Goal: Information Seeking & Learning: Learn about a topic

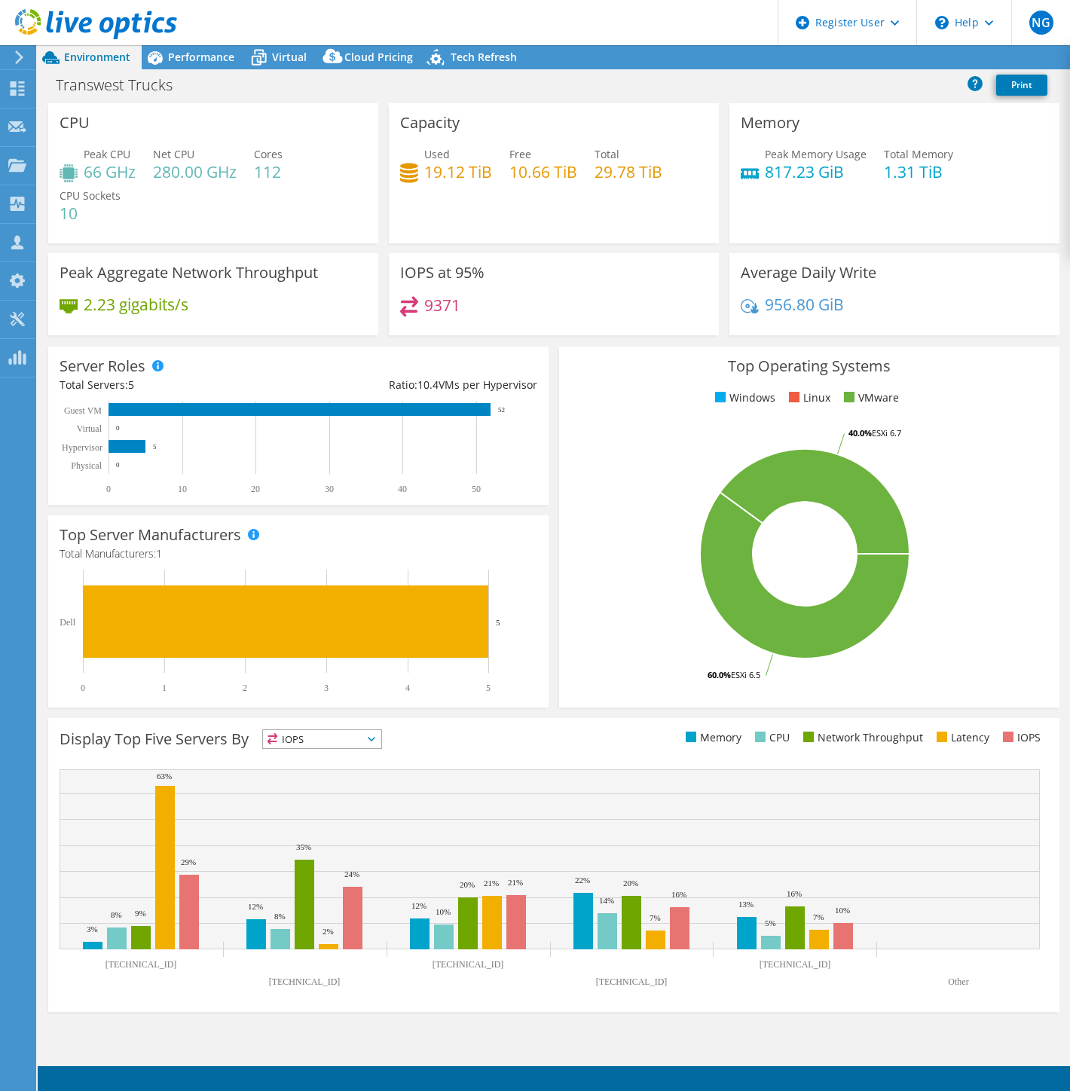
select select "USWest"
select select "USD"
click at [197, 63] on span "Performance" at bounding box center [201, 57] width 66 height 14
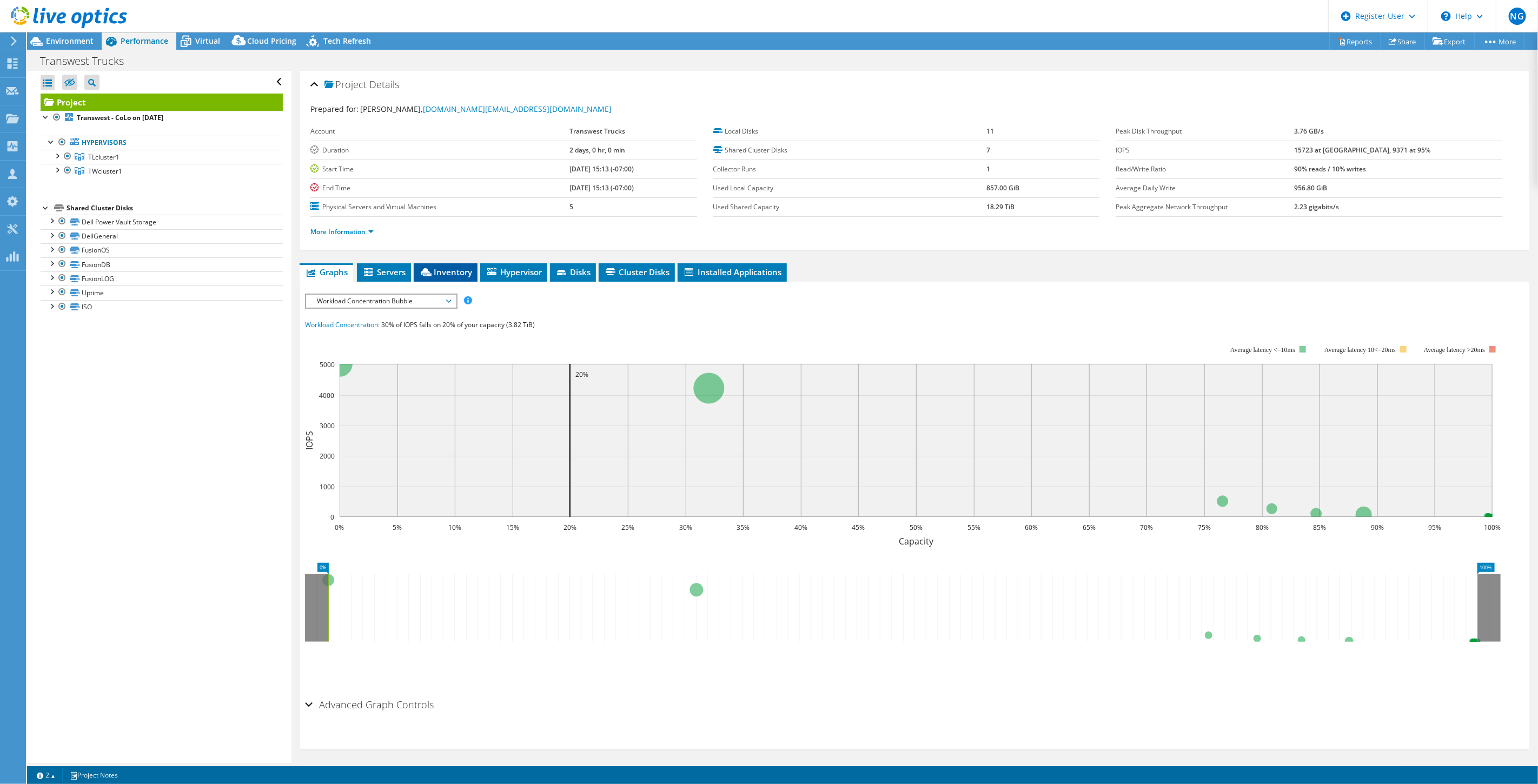
click at [437, 265] on li "Inventory" at bounding box center [446, 273] width 64 height 19
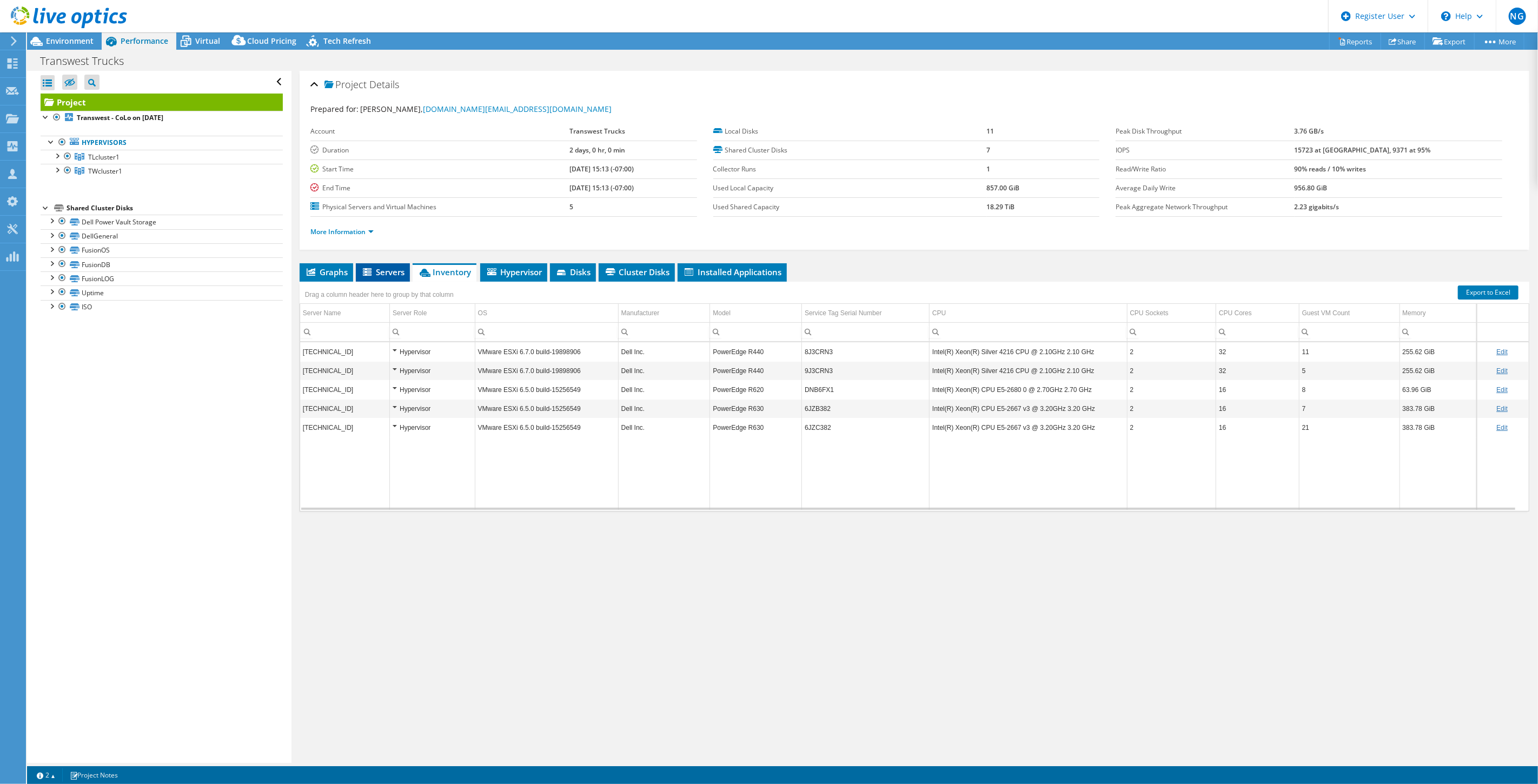
click at [393, 269] on span "Servers" at bounding box center [383, 272] width 43 height 11
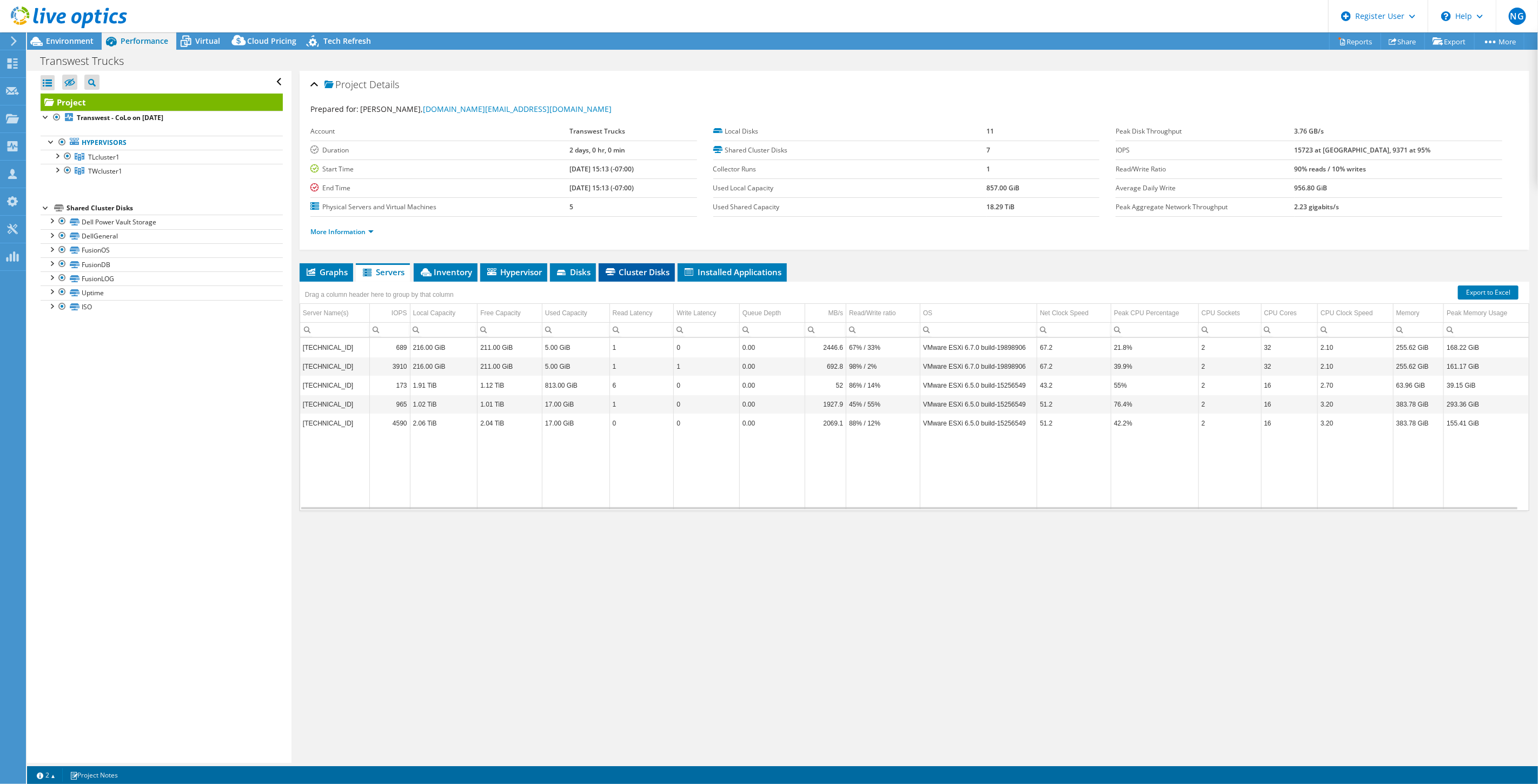
click at [650, 267] on span "Cluster Disks" at bounding box center [637, 272] width 65 height 11
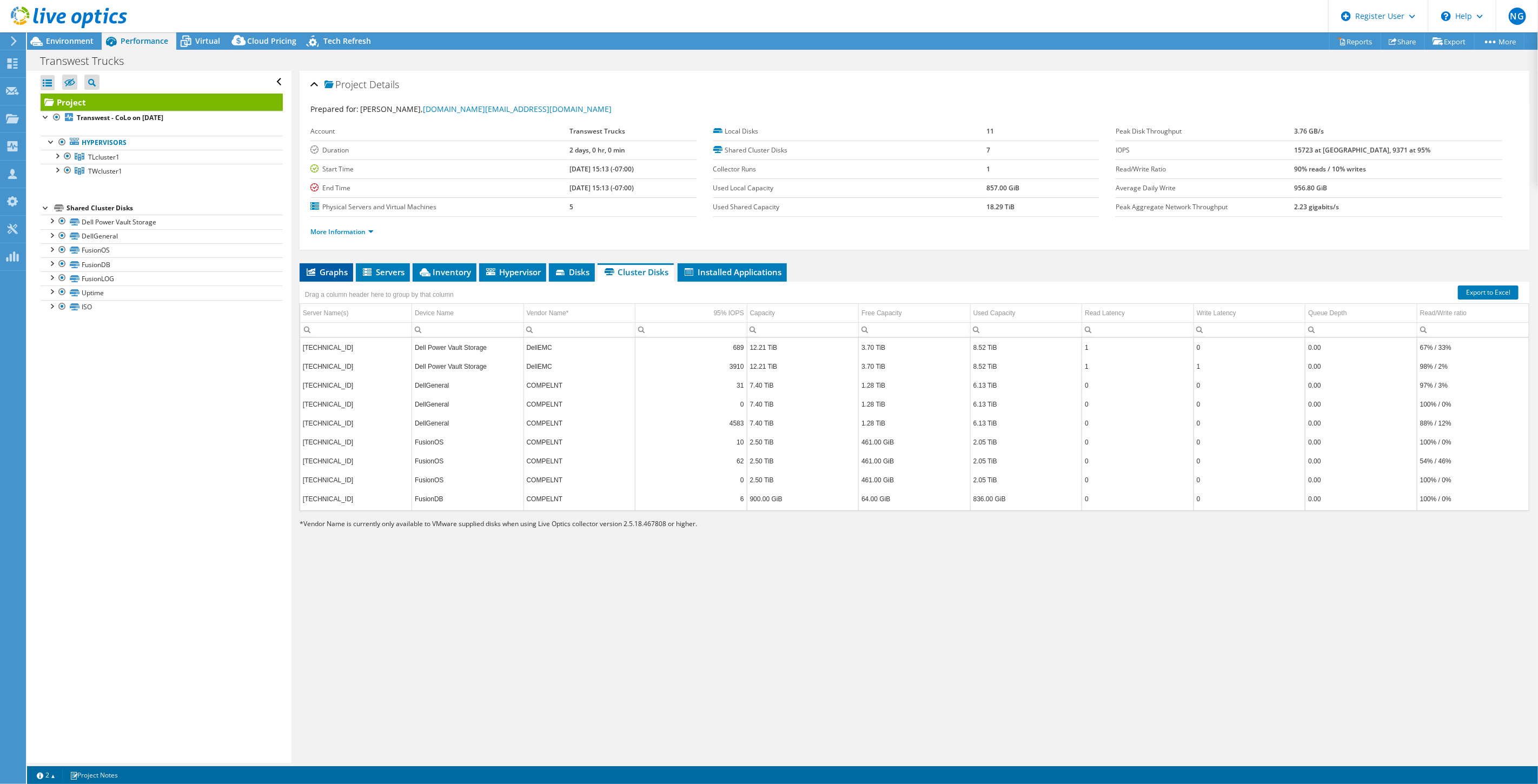
click at [332, 275] on span "Graphs" at bounding box center [327, 272] width 43 height 11
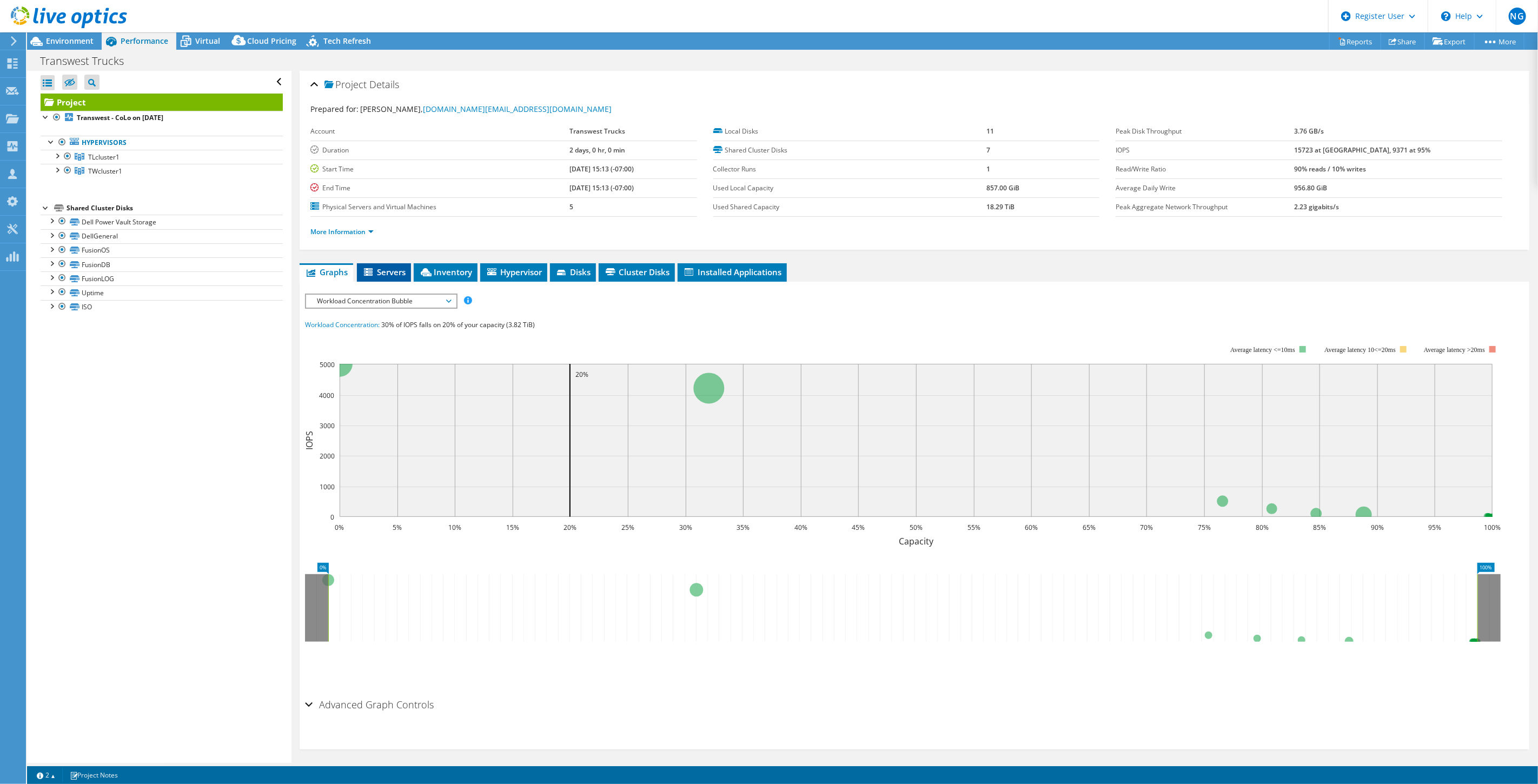
click at [381, 273] on span "Servers" at bounding box center [384, 272] width 43 height 11
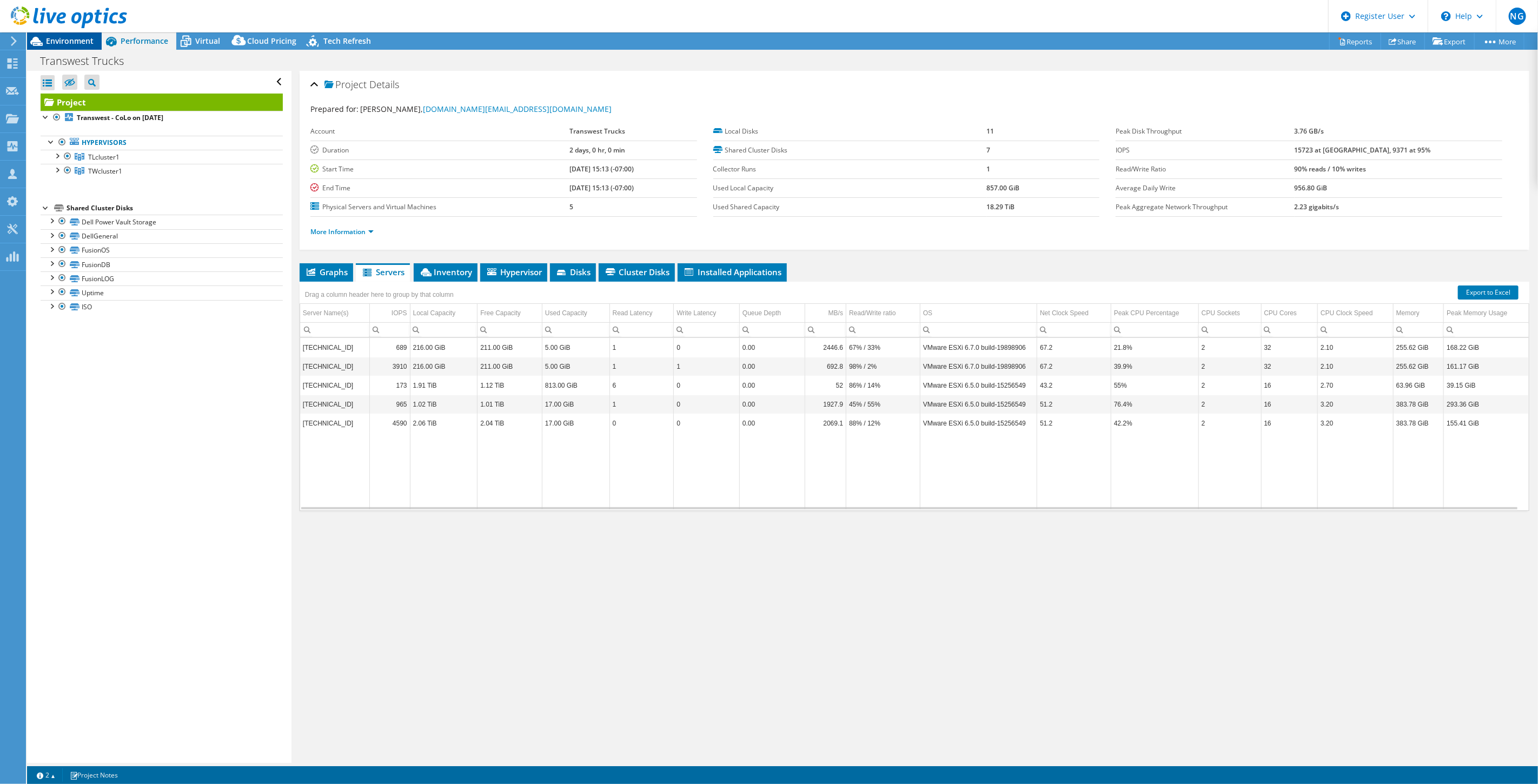
click at [55, 39] on span "Environment" at bounding box center [70, 41] width 47 height 10
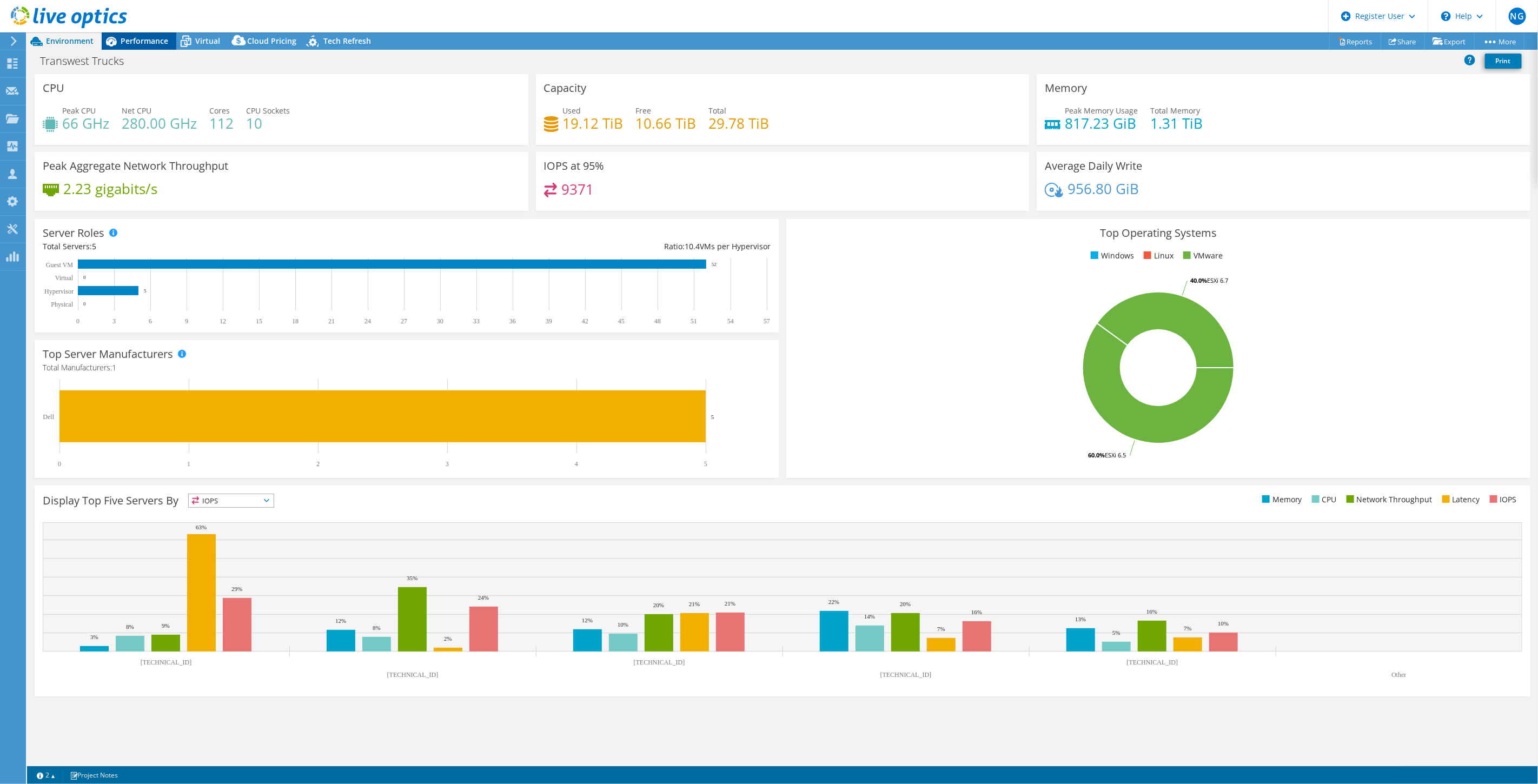
click at [161, 42] on span "Performance" at bounding box center [144, 41] width 47 height 10
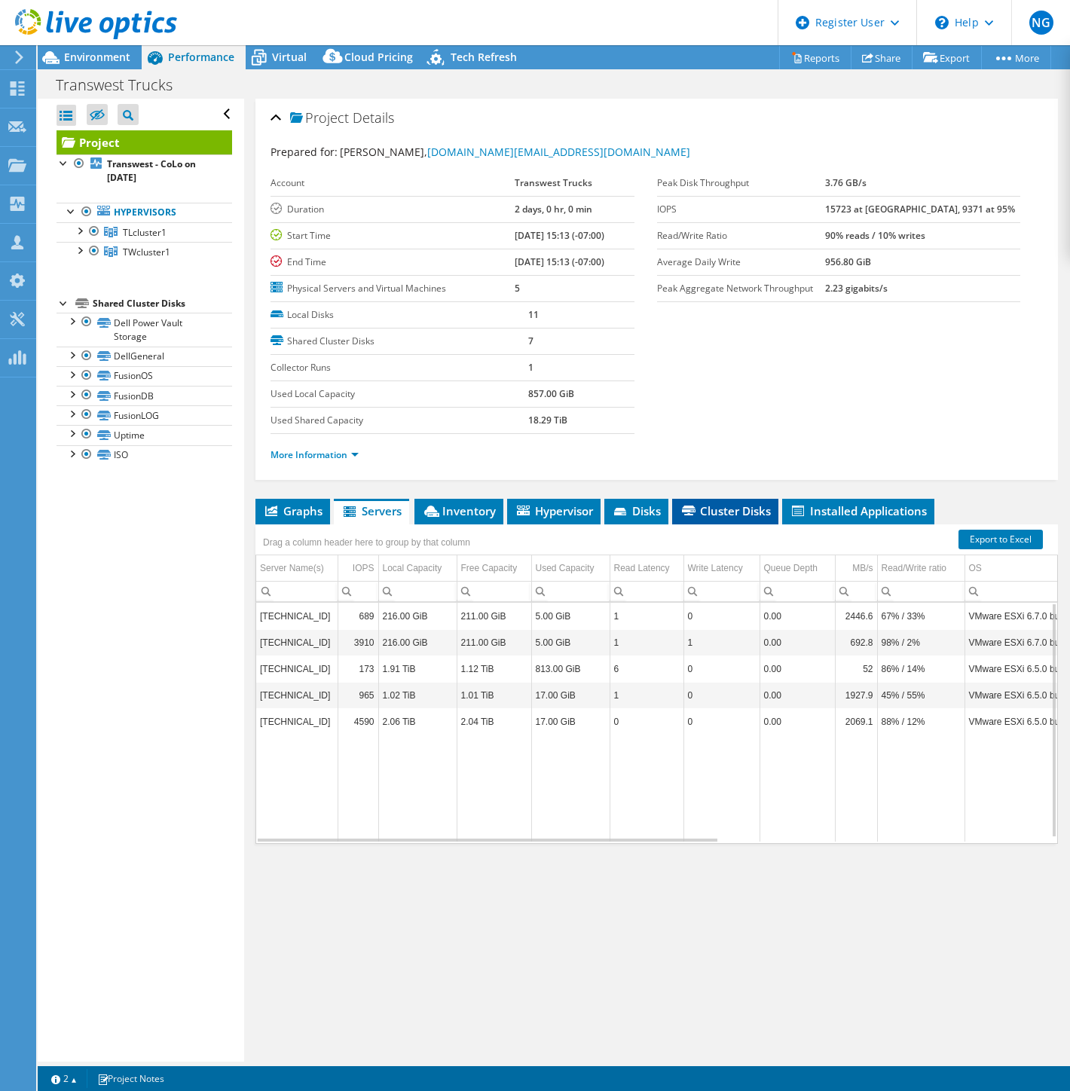
click at [744, 503] on span "Cluster Disks" at bounding box center [725, 510] width 91 height 15
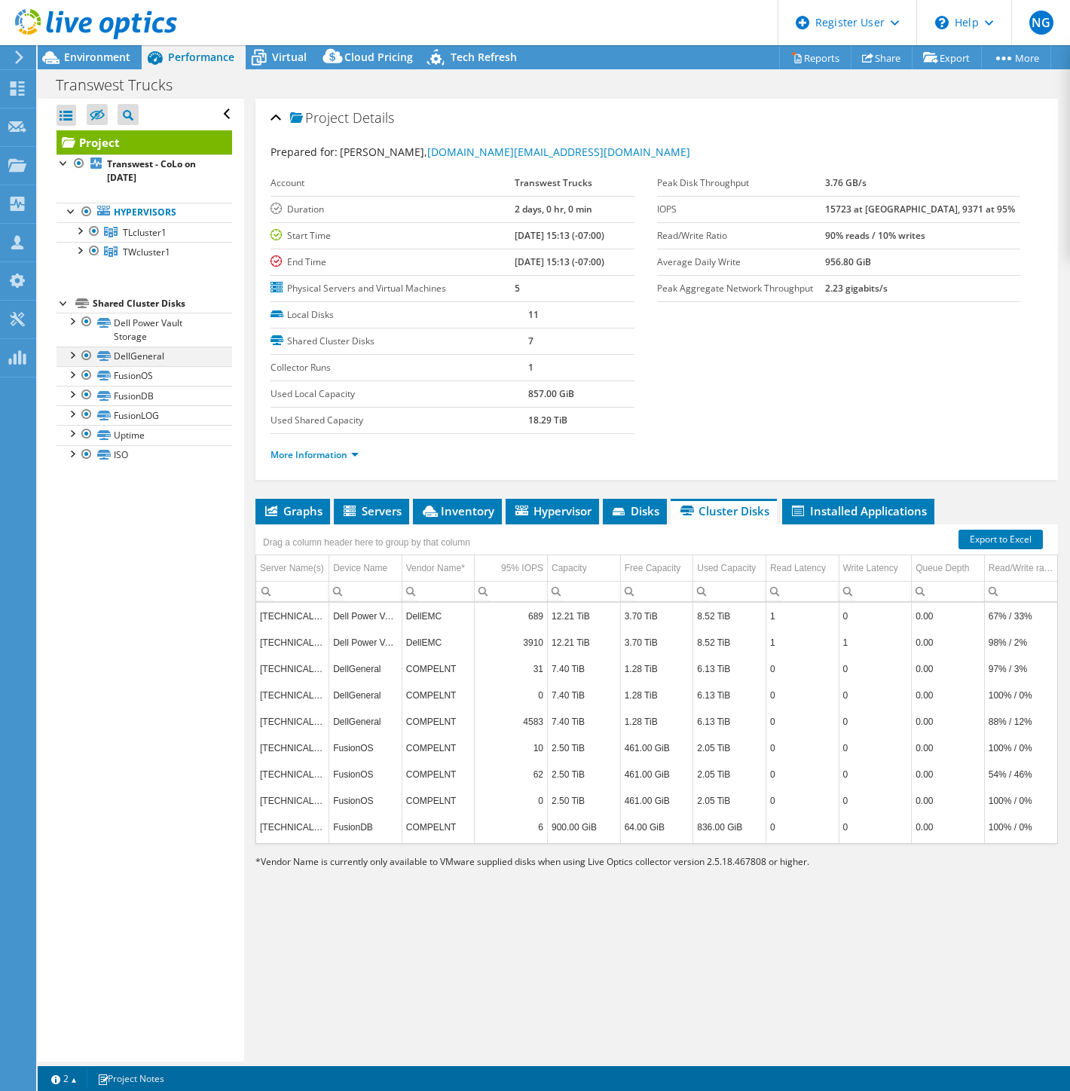
click at [84, 356] on div at bounding box center [86, 356] width 15 height 18
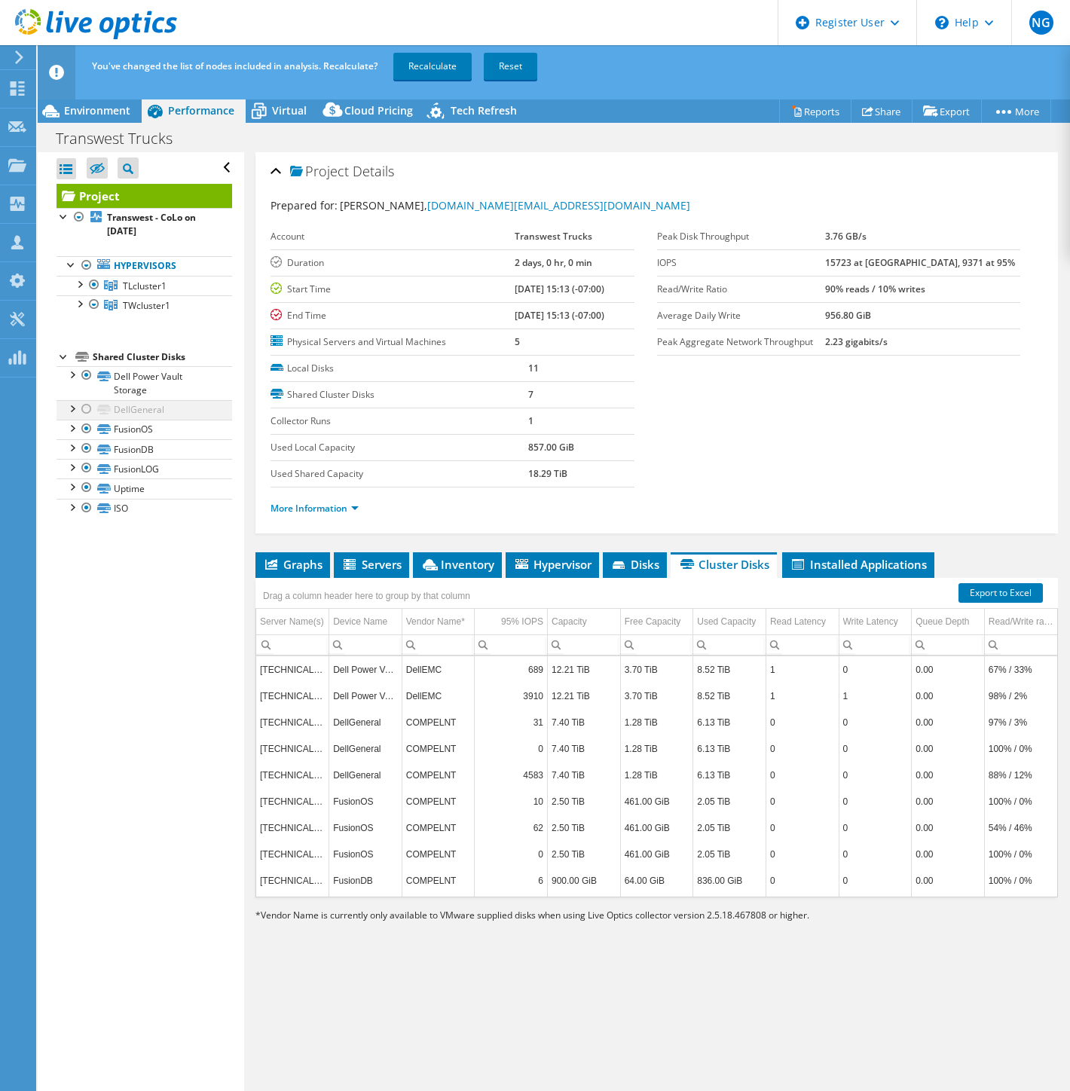
click at [86, 409] on div at bounding box center [86, 409] width 15 height 18
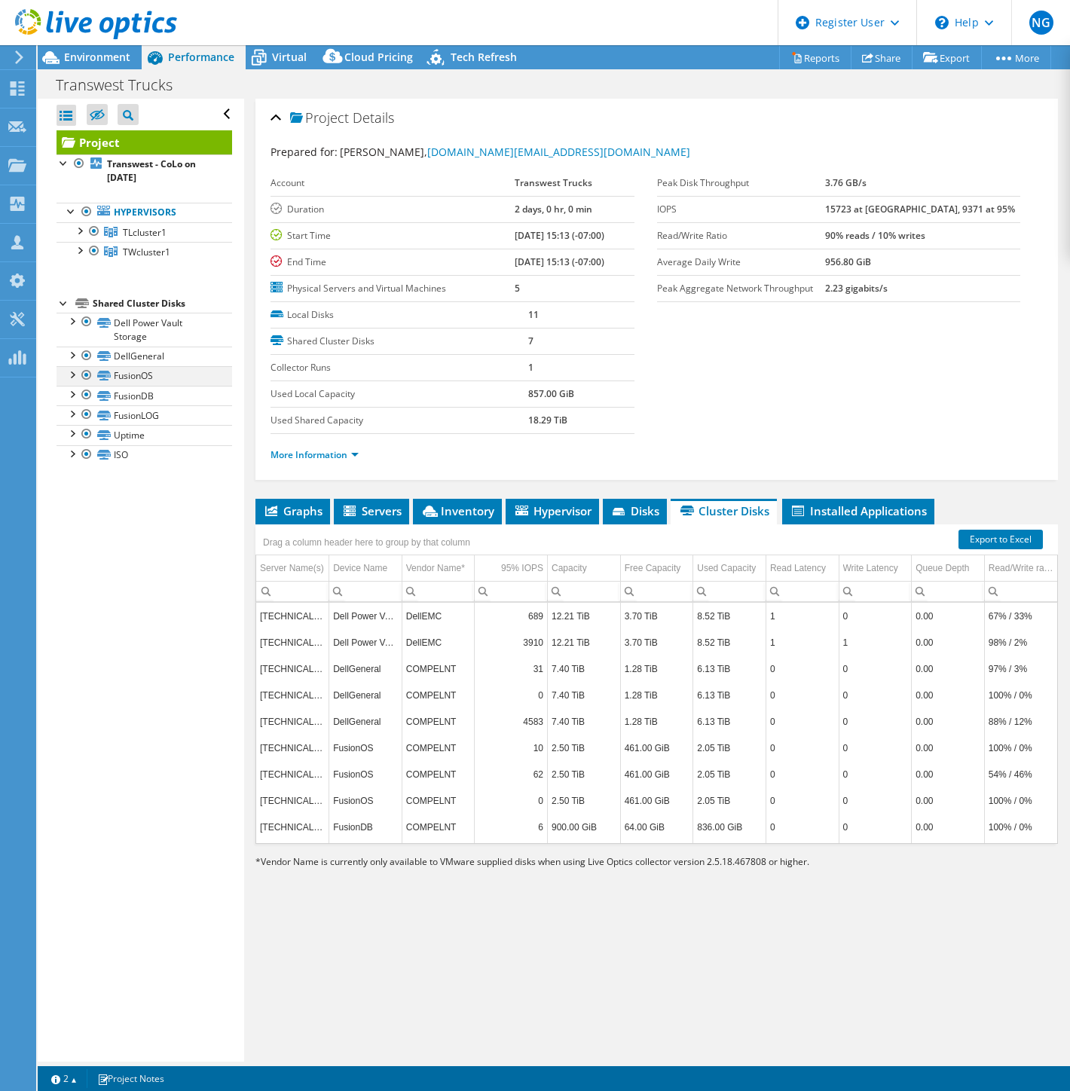
click at [85, 375] on div at bounding box center [86, 375] width 15 height 18
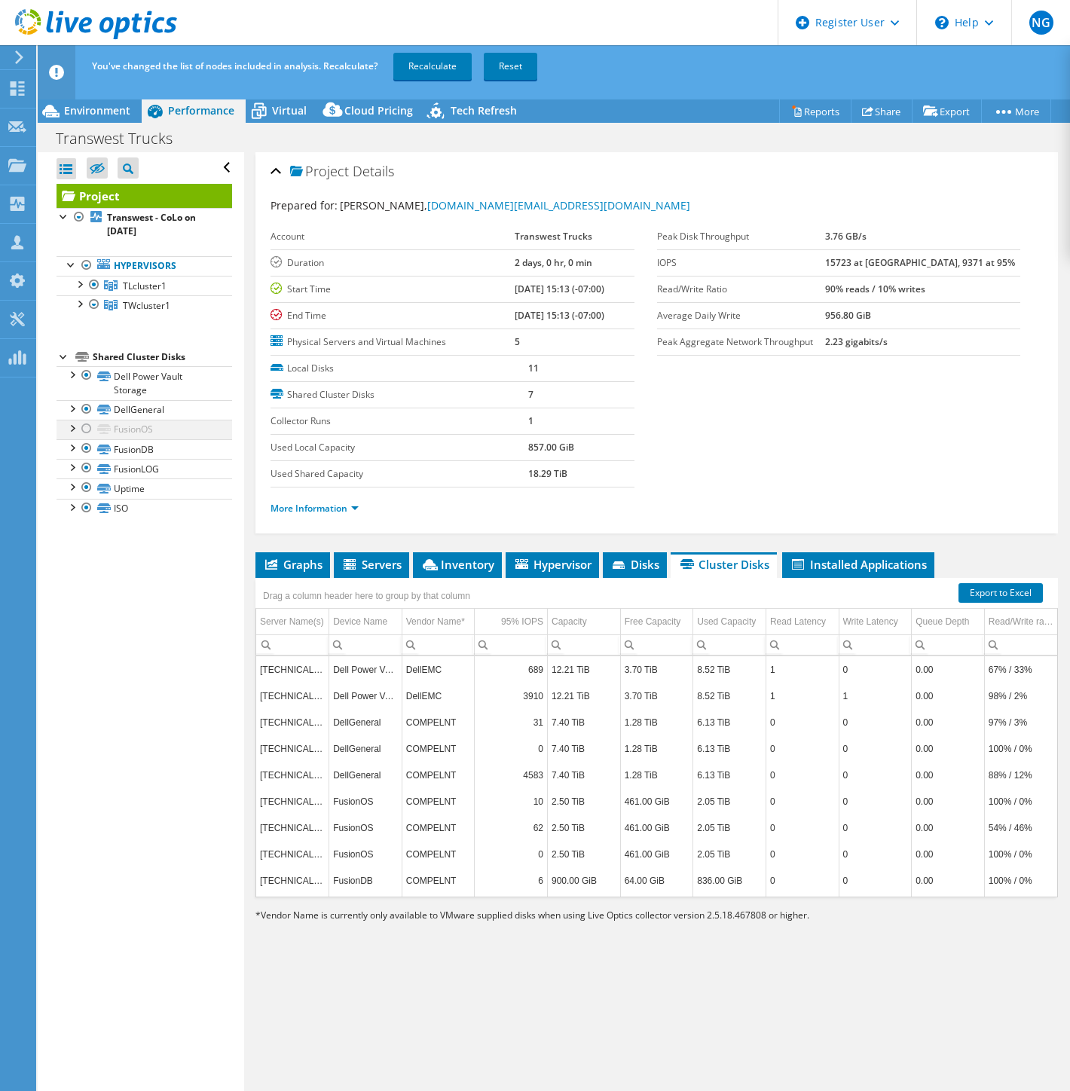
click at [86, 427] on div at bounding box center [86, 429] width 15 height 18
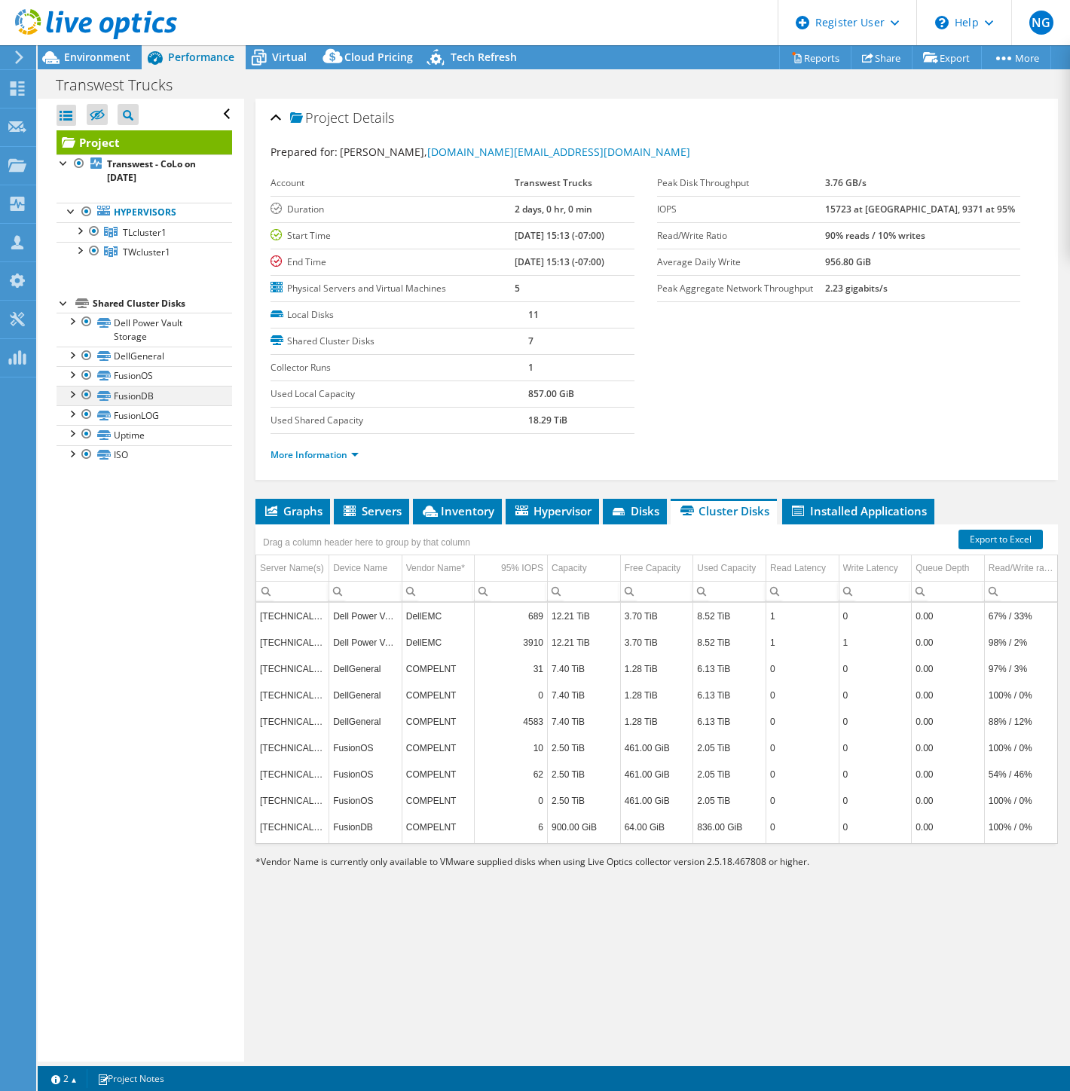
click at [85, 395] on div at bounding box center [86, 395] width 15 height 18
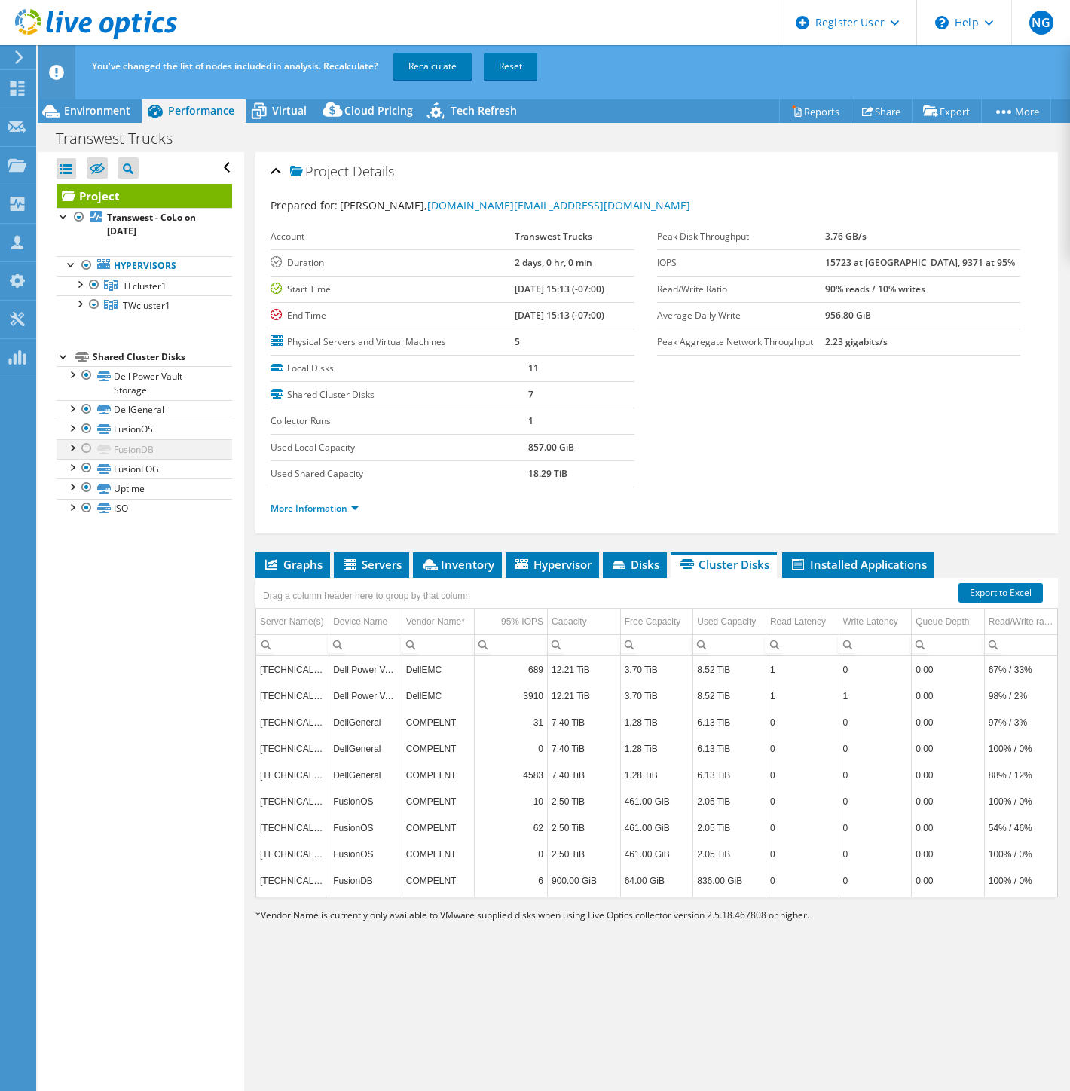
click at [84, 448] on div at bounding box center [86, 448] width 15 height 18
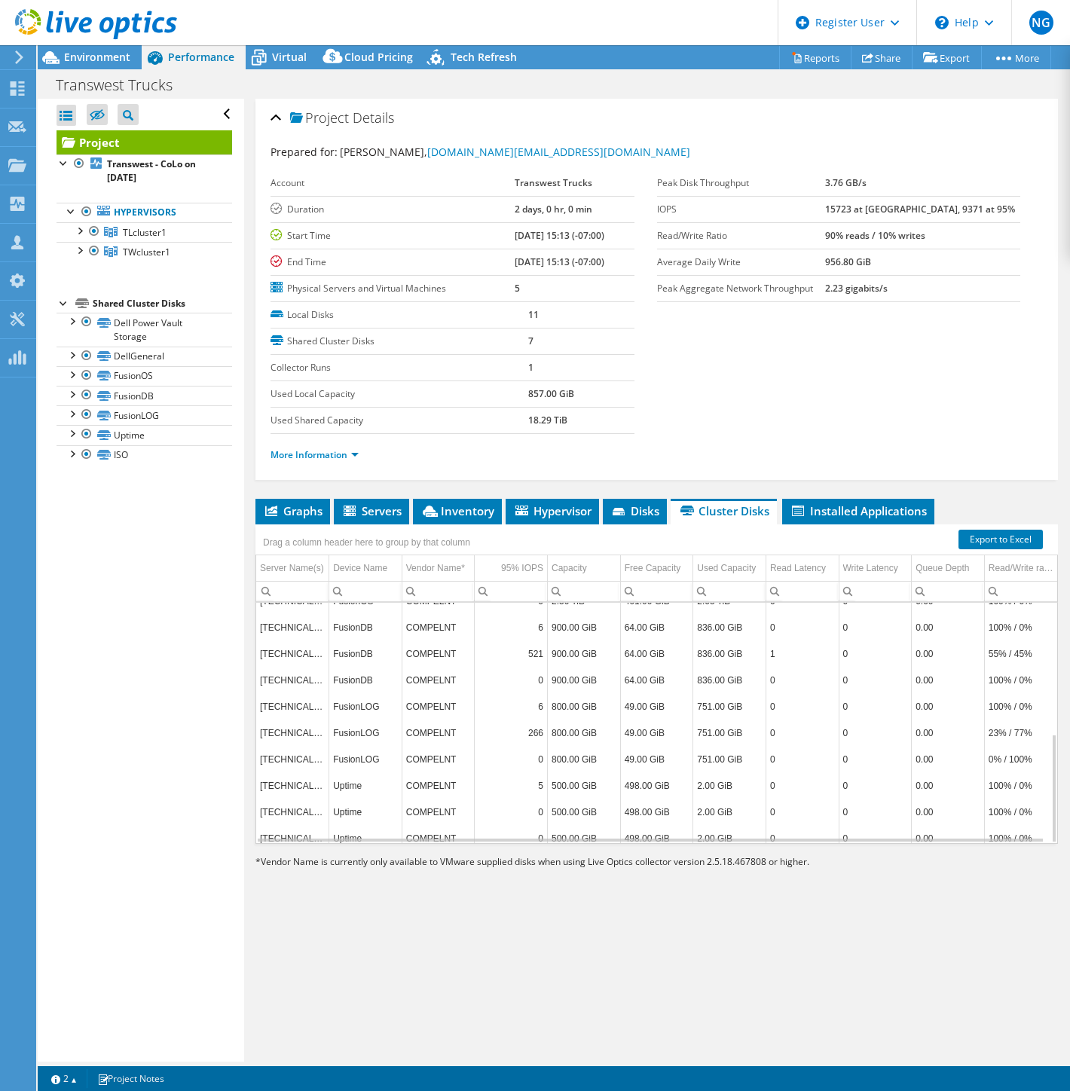
scroll to position [289, 0]
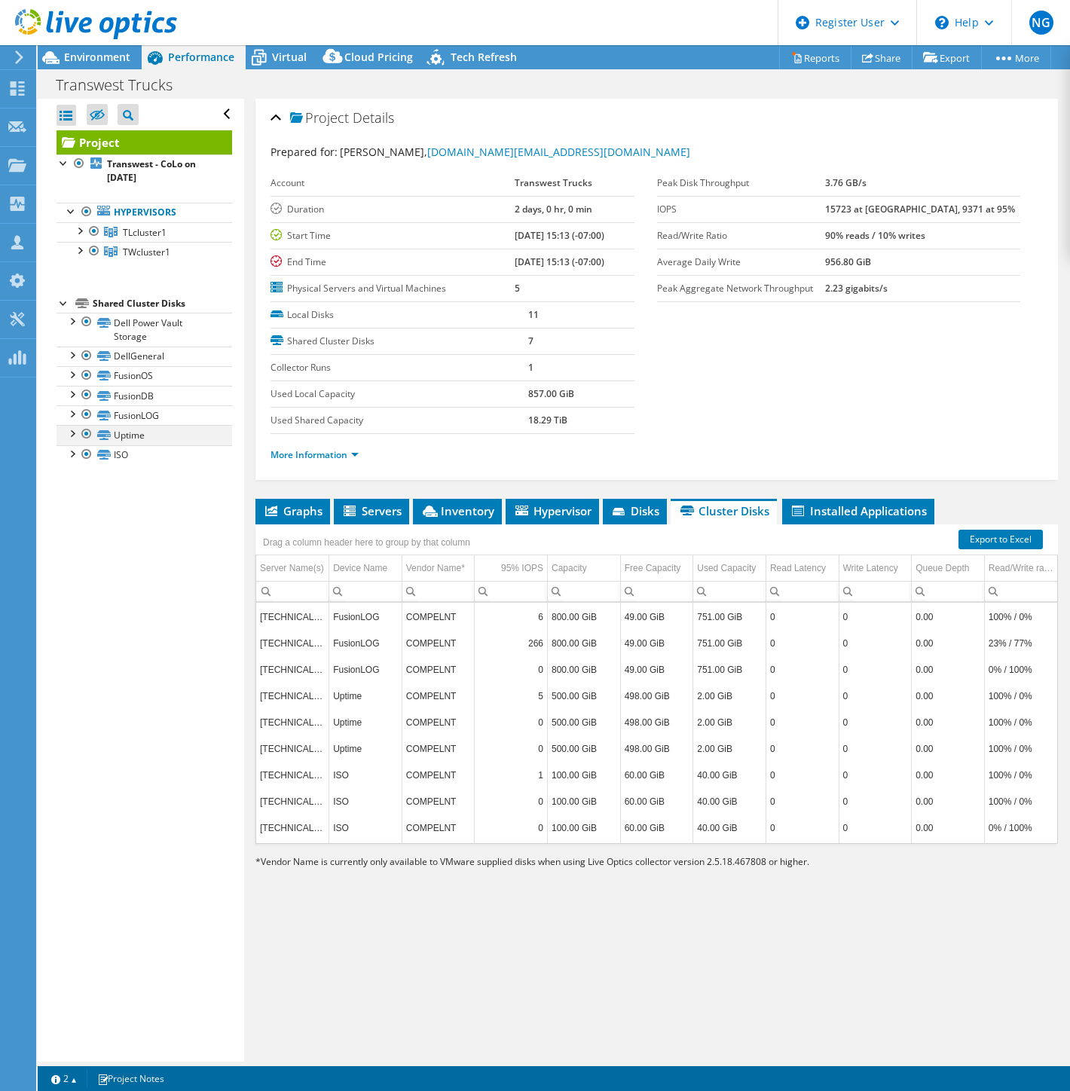
click at [83, 435] on div at bounding box center [86, 434] width 15 height 18
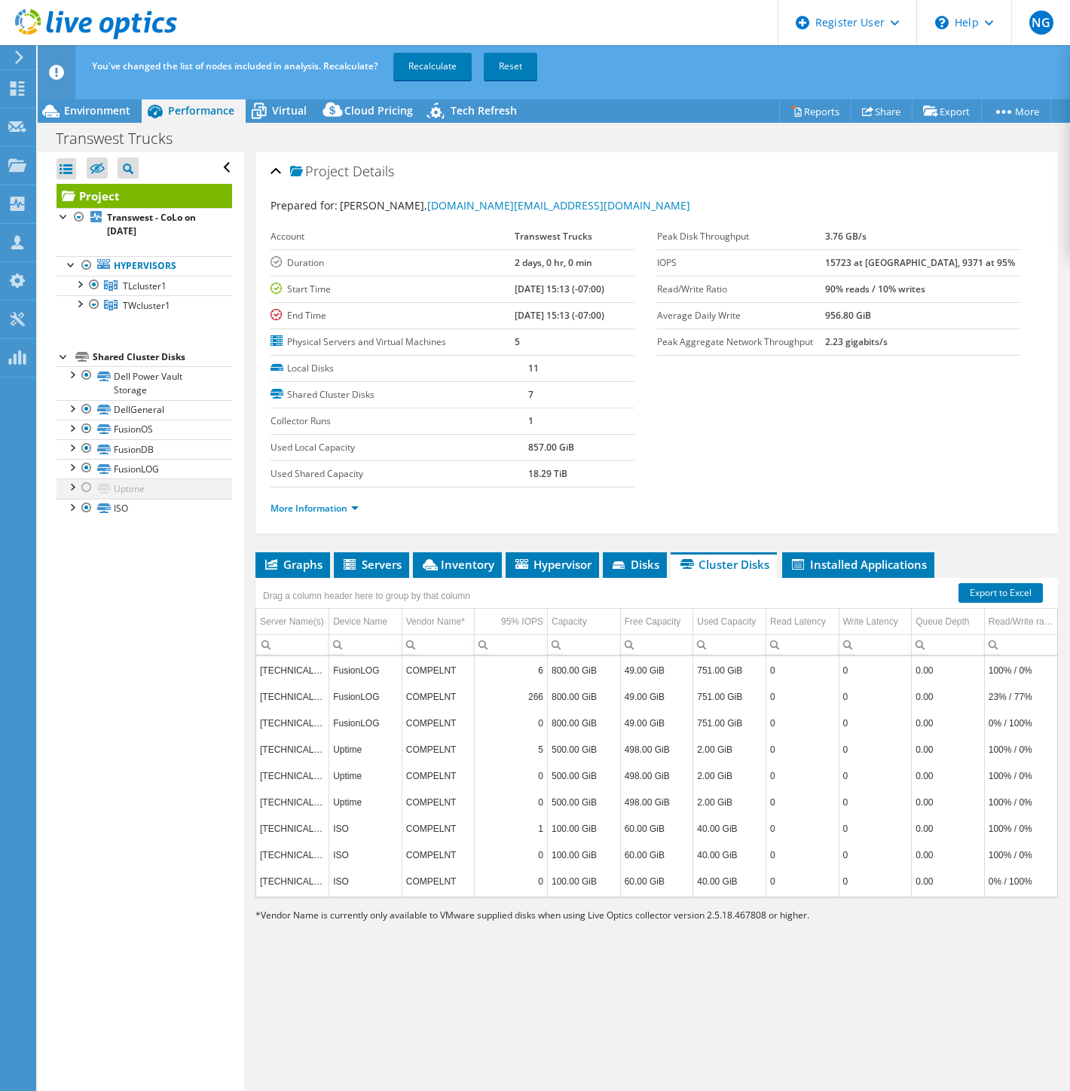
click at [84, 491] on div at bounding box center [86, 488] width 15 height 18
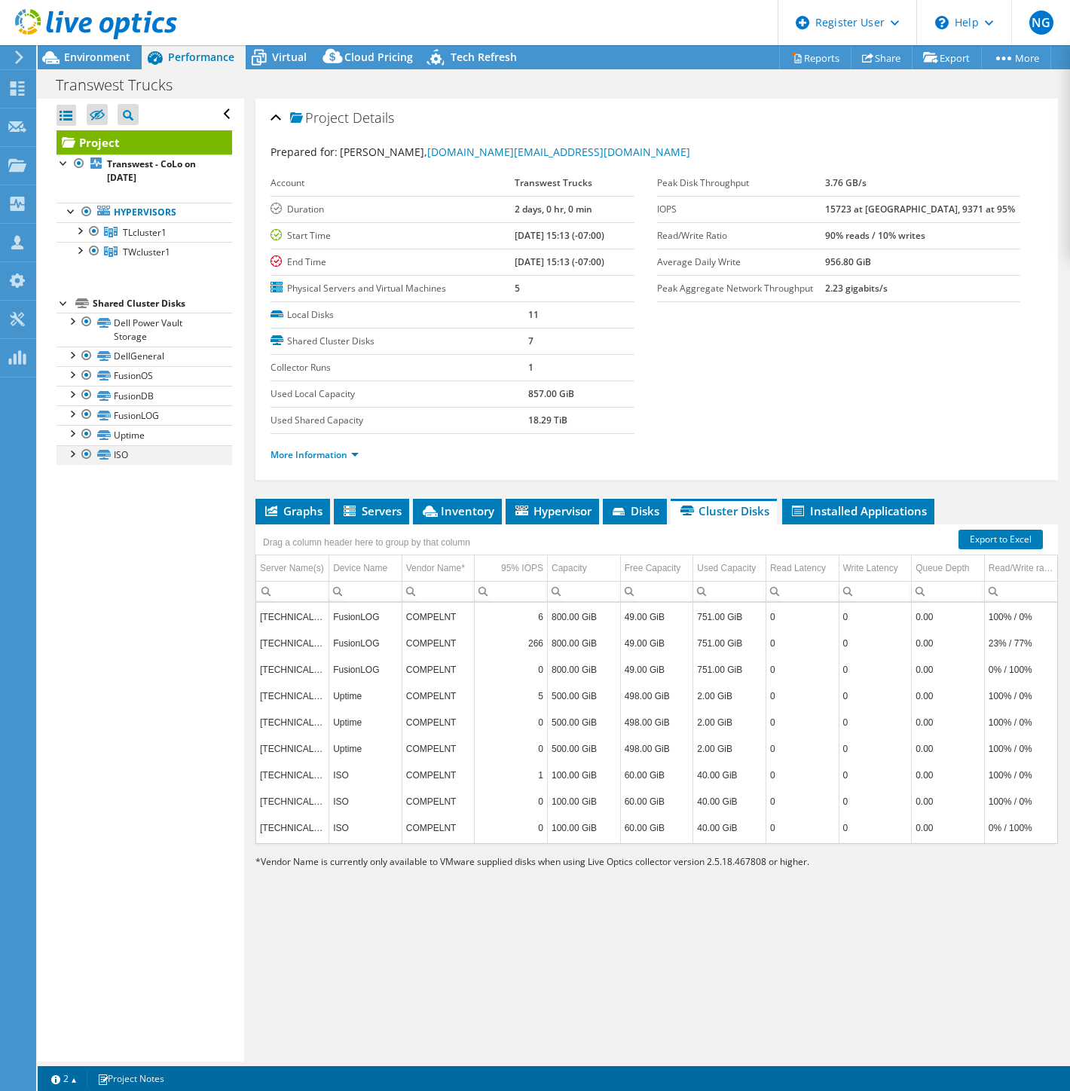
click at [85, 452] on div at bounding box center [86, 454] width 15 height 18
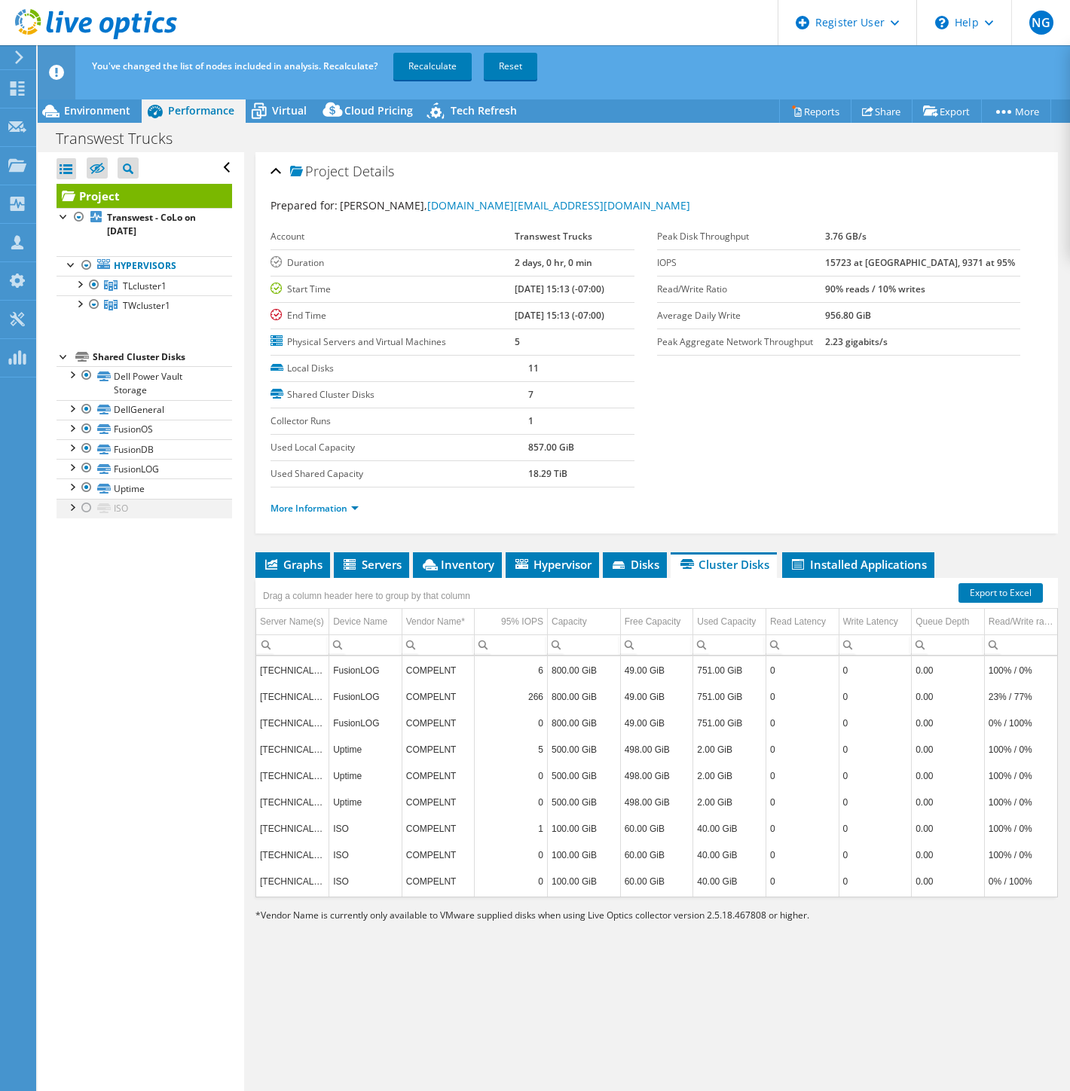
click at [90, 509] on div at bounding box center [86, 508] width 15 height 18
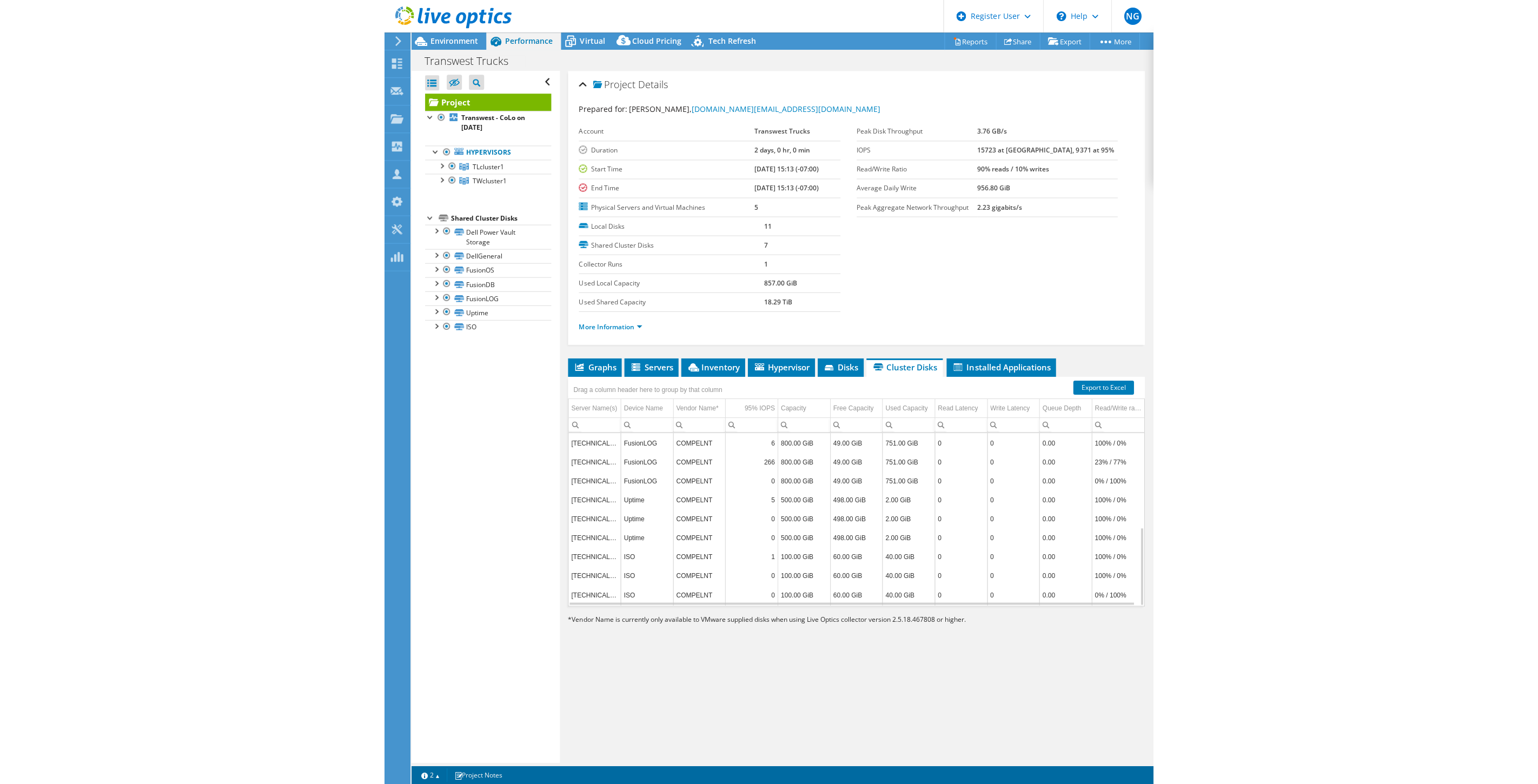
scroll to position [0, 0]
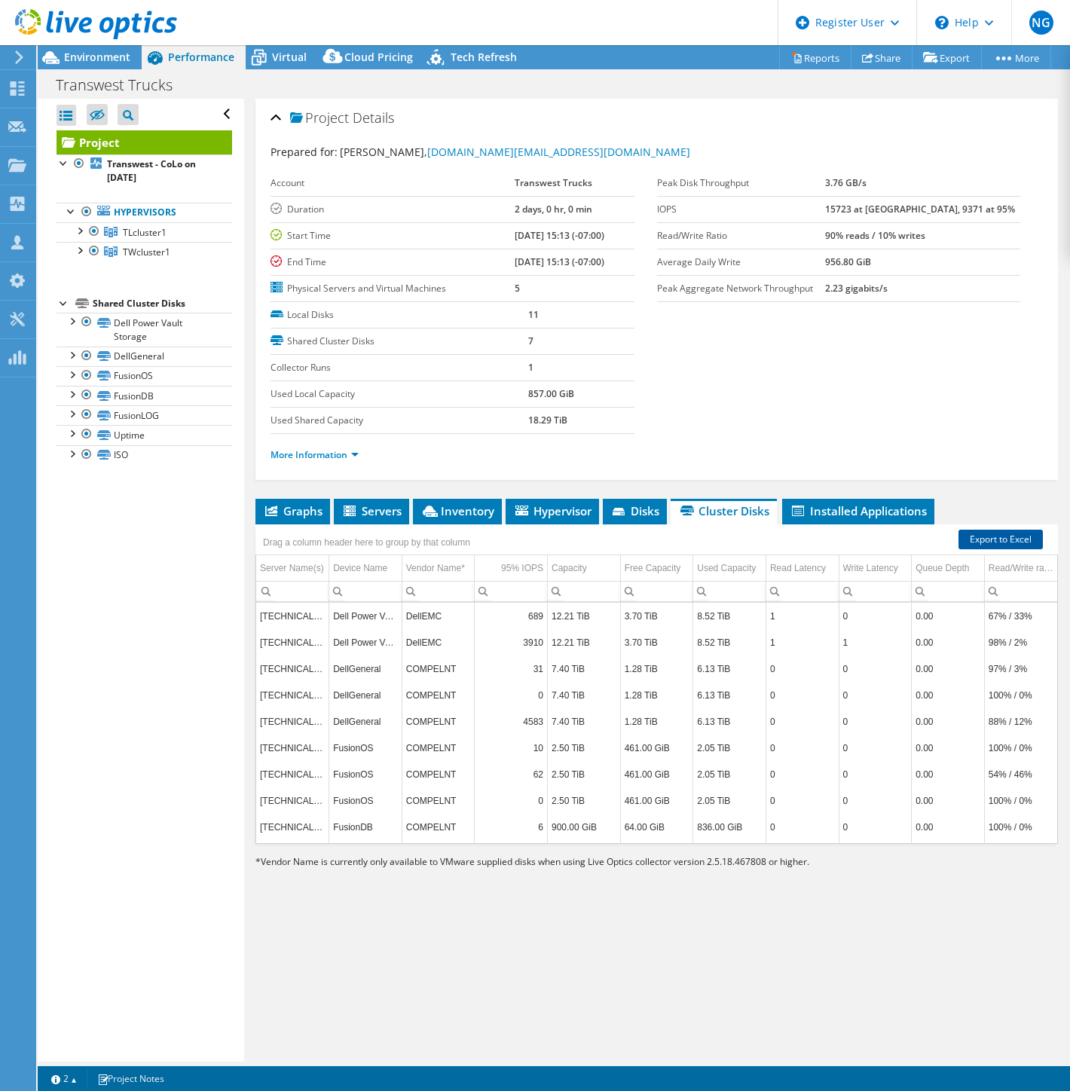
click at [980, 534] on link "Export to Excel" at bounding box center [1001, 540] width 84 height 20
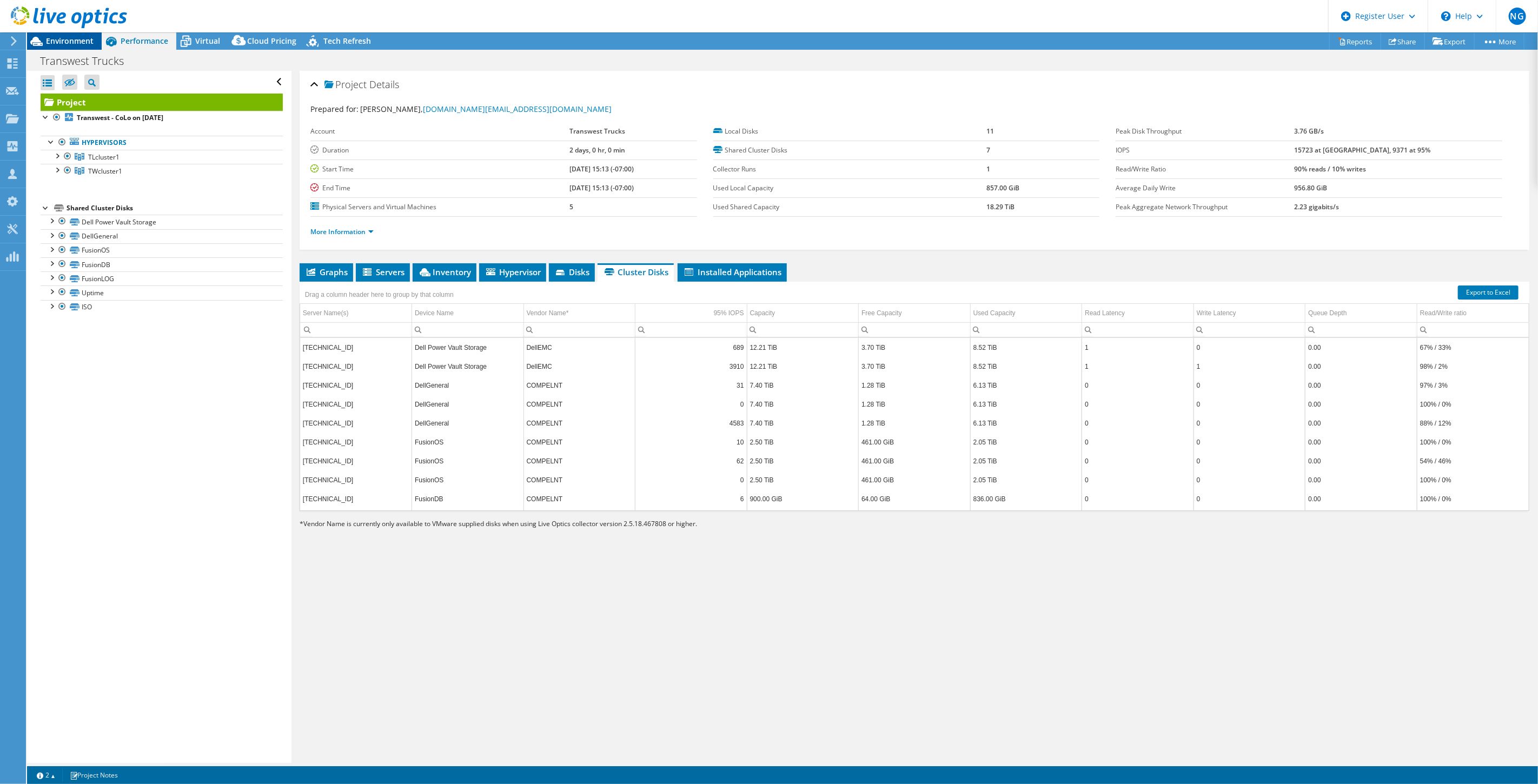
click at [74, 44] on span "Environment" at bounding box center [70, 41] width 47 height 10
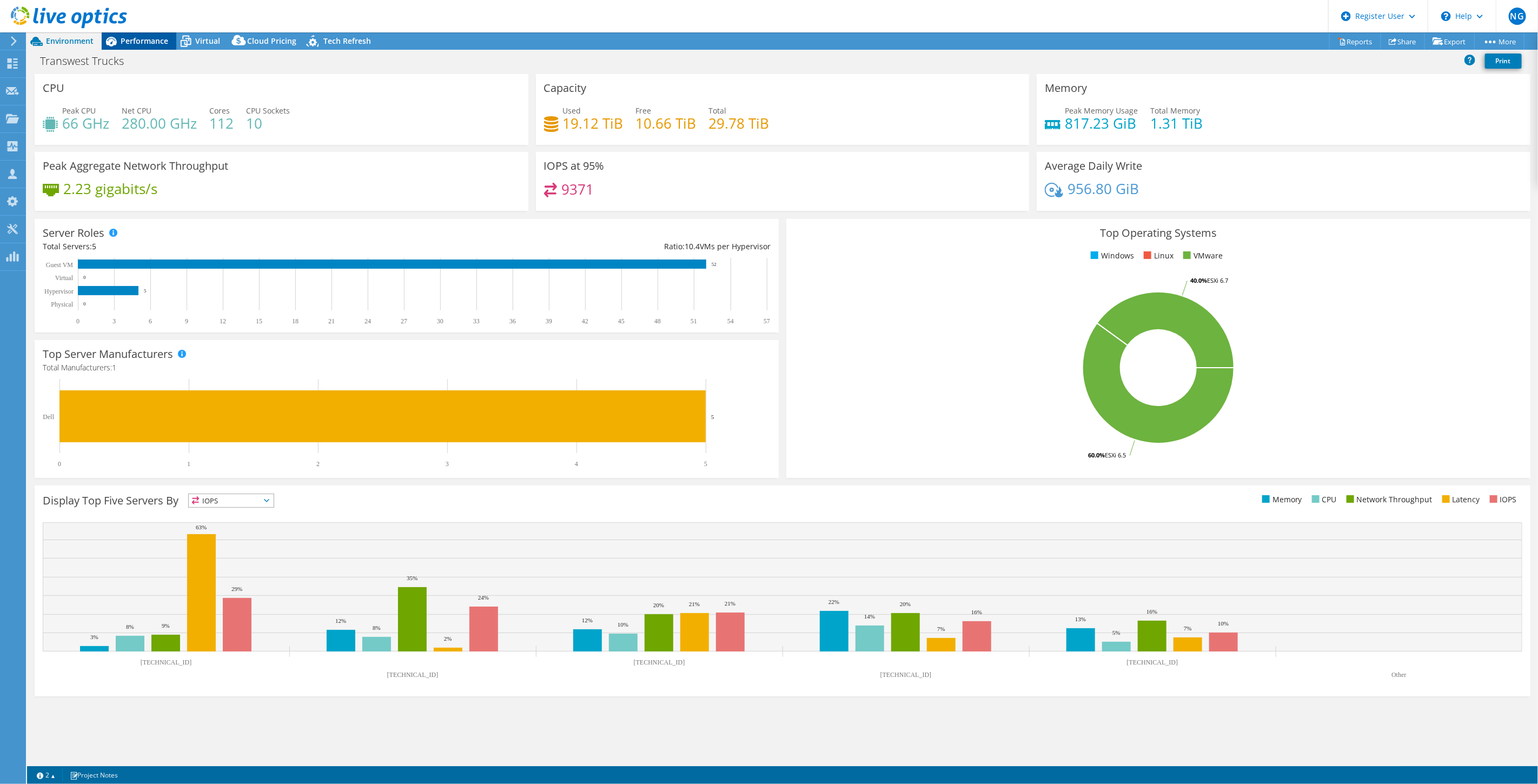
click at [152, 43] on span "Performance" at bounding box center [144, 41] width 47 height 10
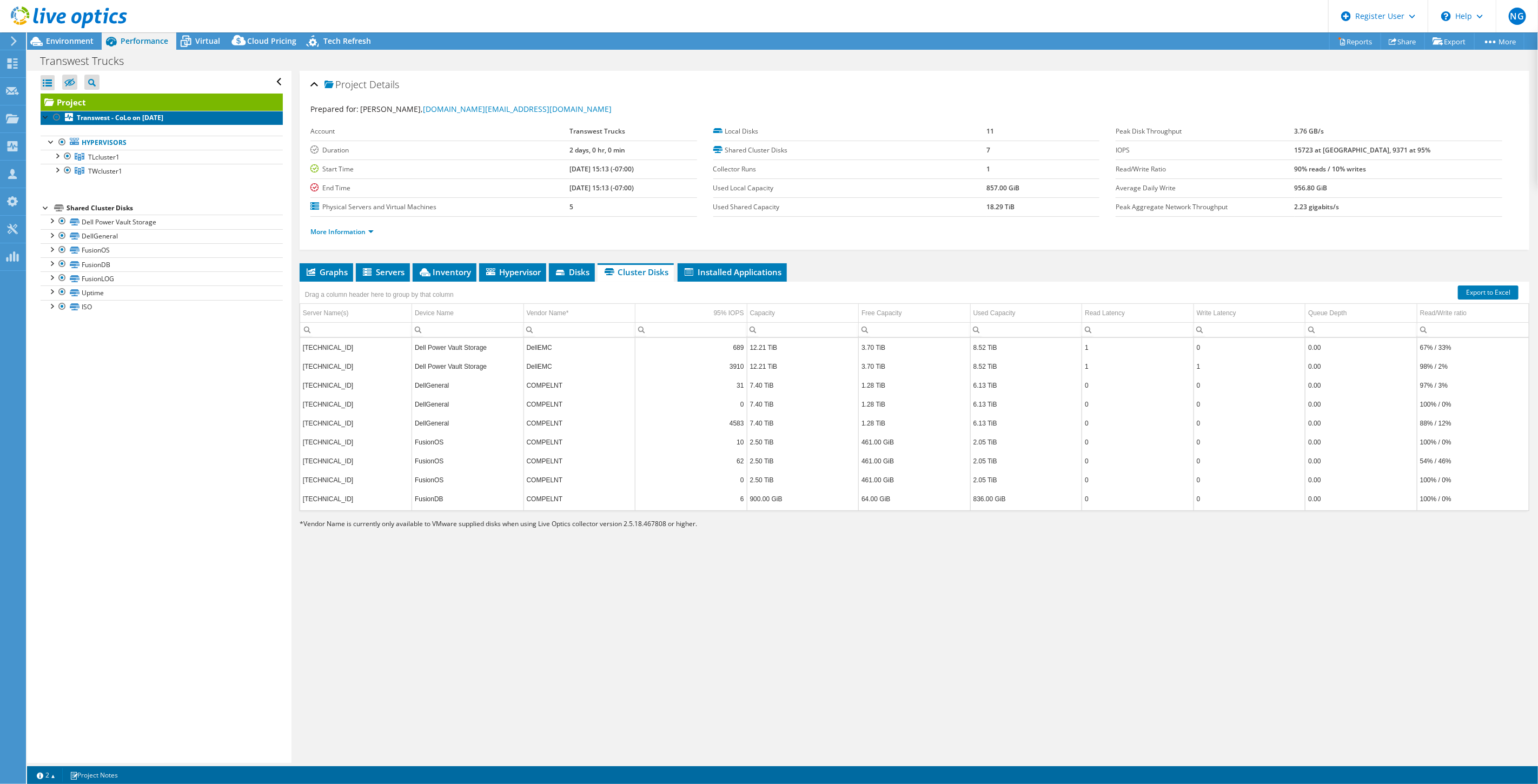
click at [114, 120] on b "Transwest - CoLo on [DATE]" at bounding box center [120, 118] width 87 height 9
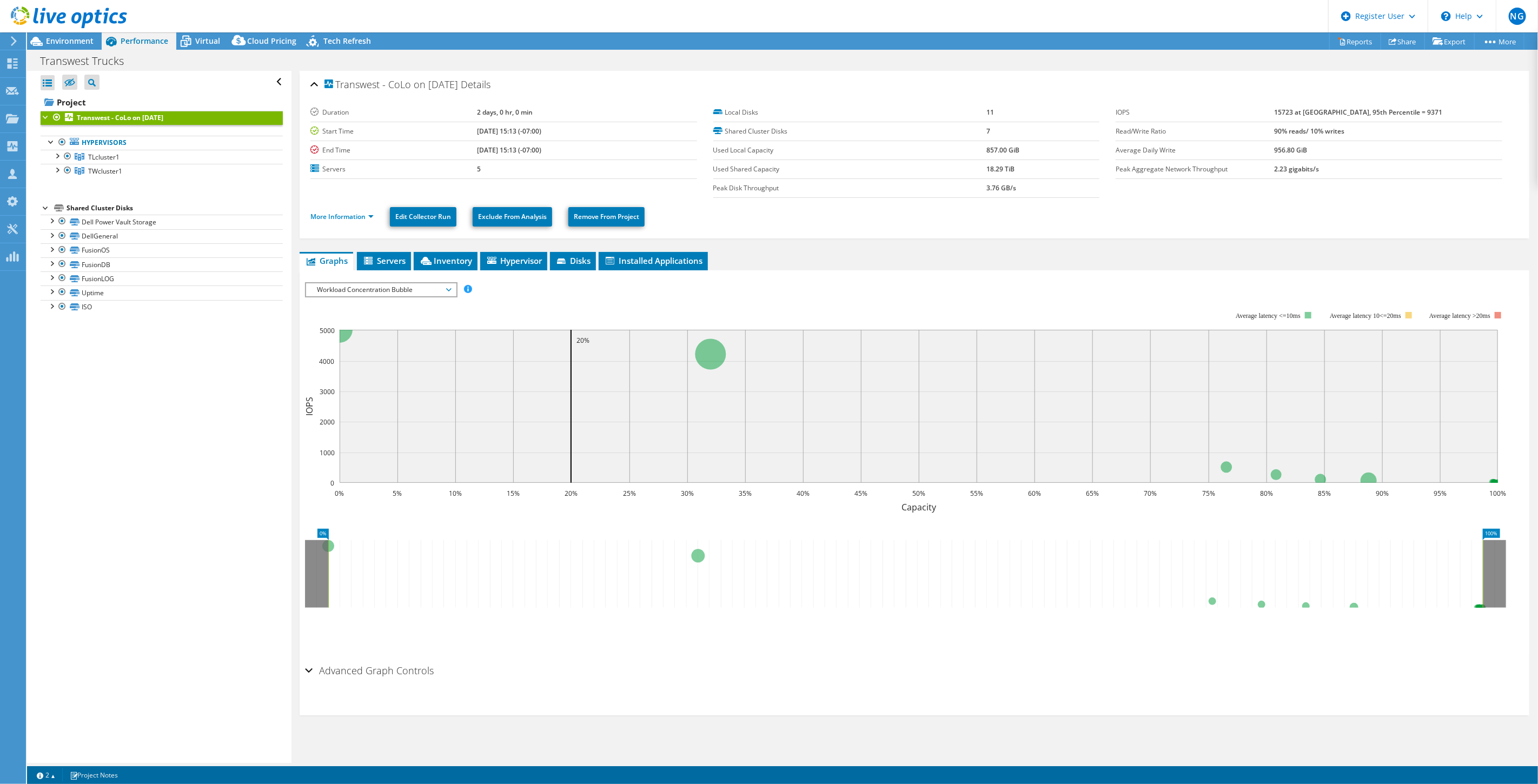
click at [365, 290] on span "Workload Concentration Bubble" at bounding box center [381, 290] width 139 height 13
click at [390, 391] on li "Participation" at bounding box center [381, 394] width 150 height 13
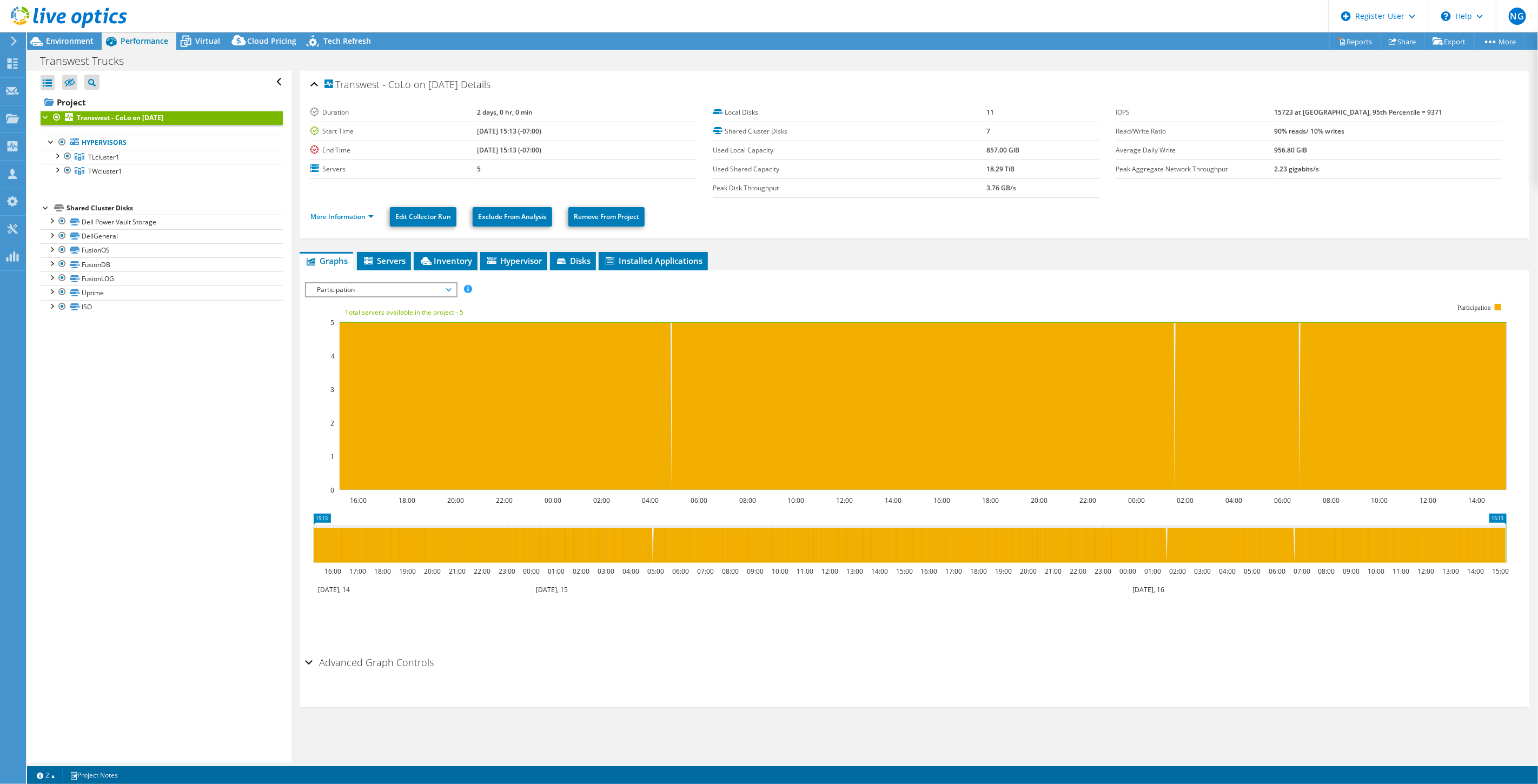
click at [417, 295] on div "Participation IOPS Disk Throughput IO Size Latency Queue Depth CPU Percentage M…" at bounding box center [381, 289] width 153 height 15
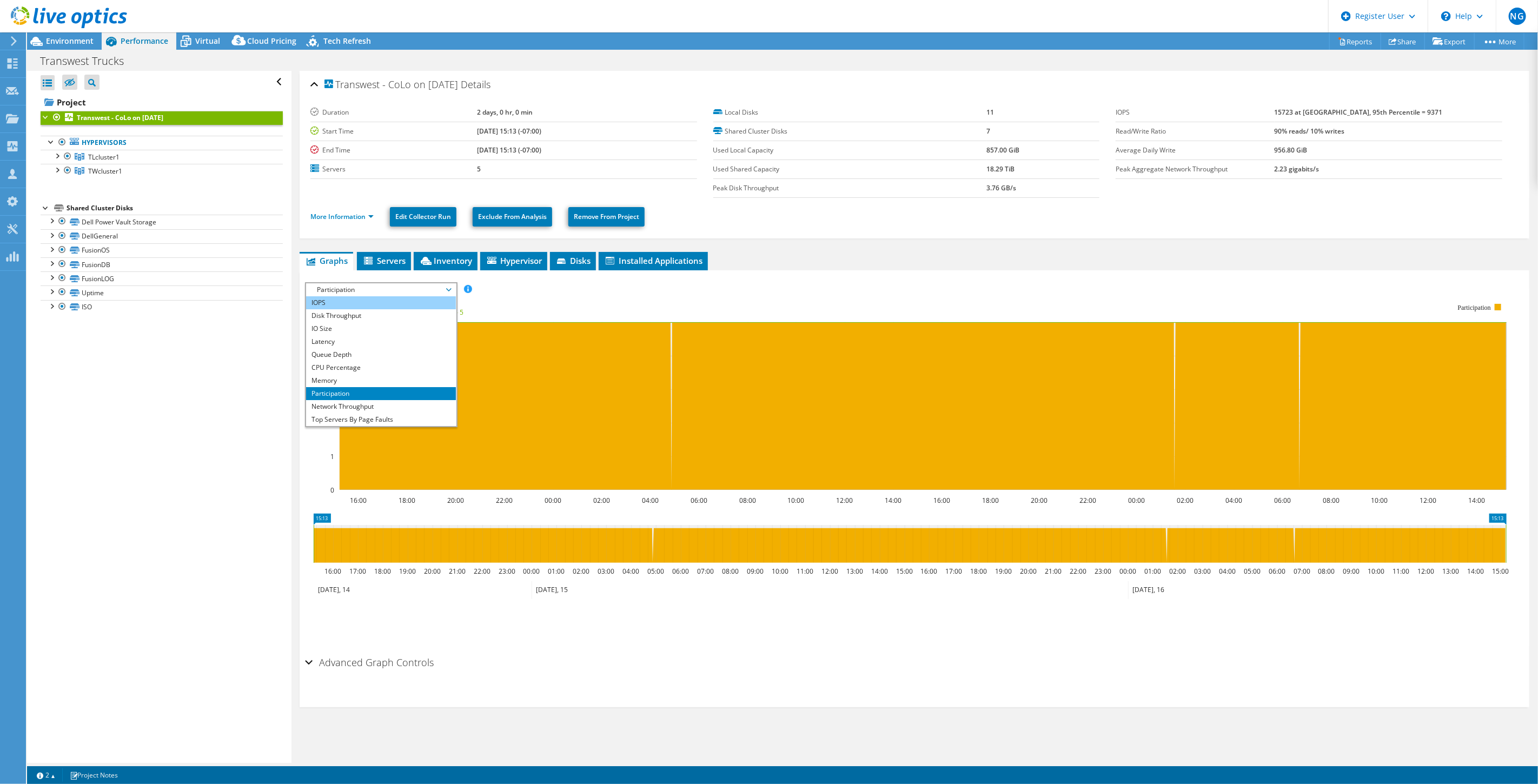
click at [401, 302] on li "IOPS" at bounding box center [381, 303] width 150 height 13
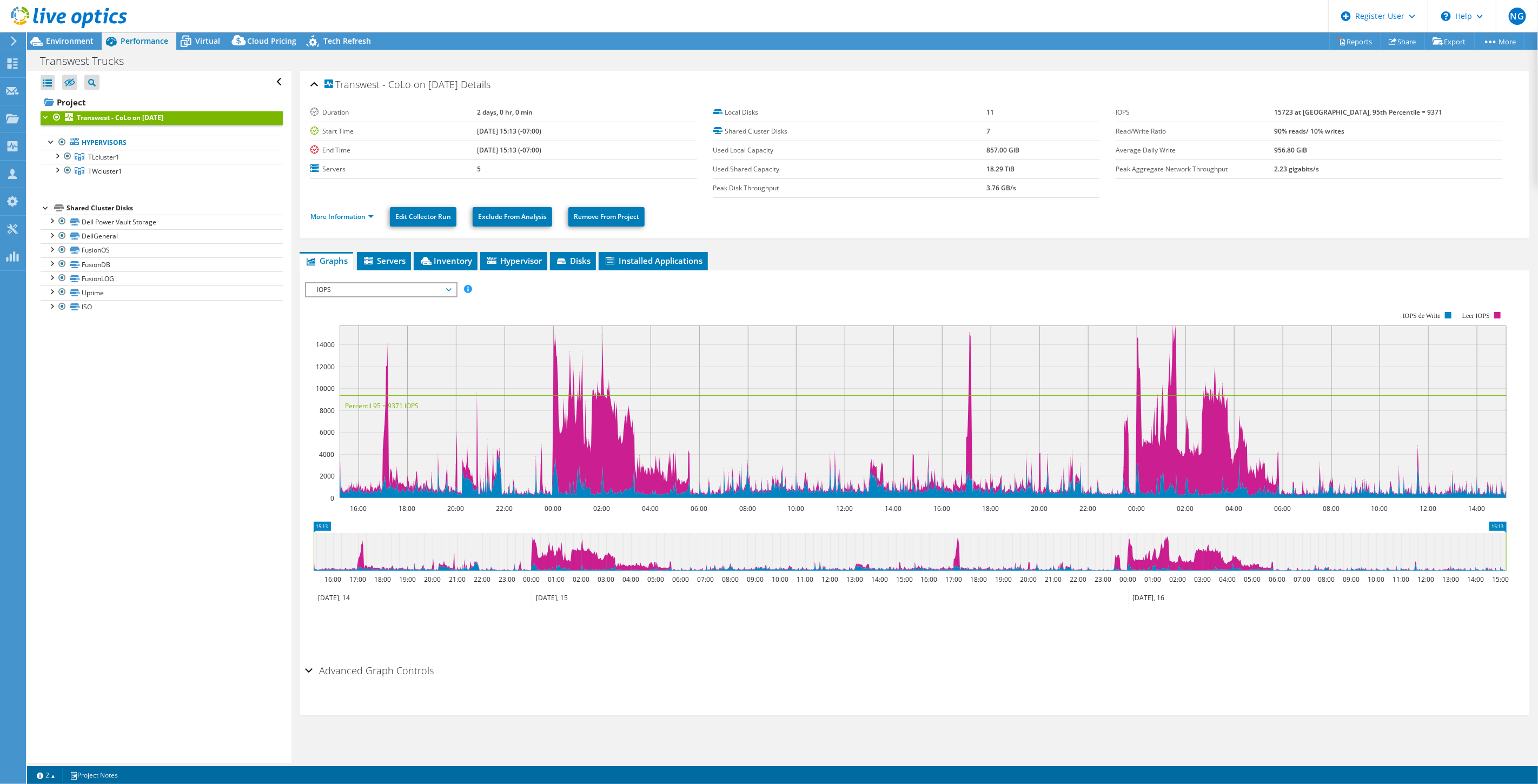
click at [398, 286] on span "IOPS" at bounding box center [381, 290] width 139 height 13
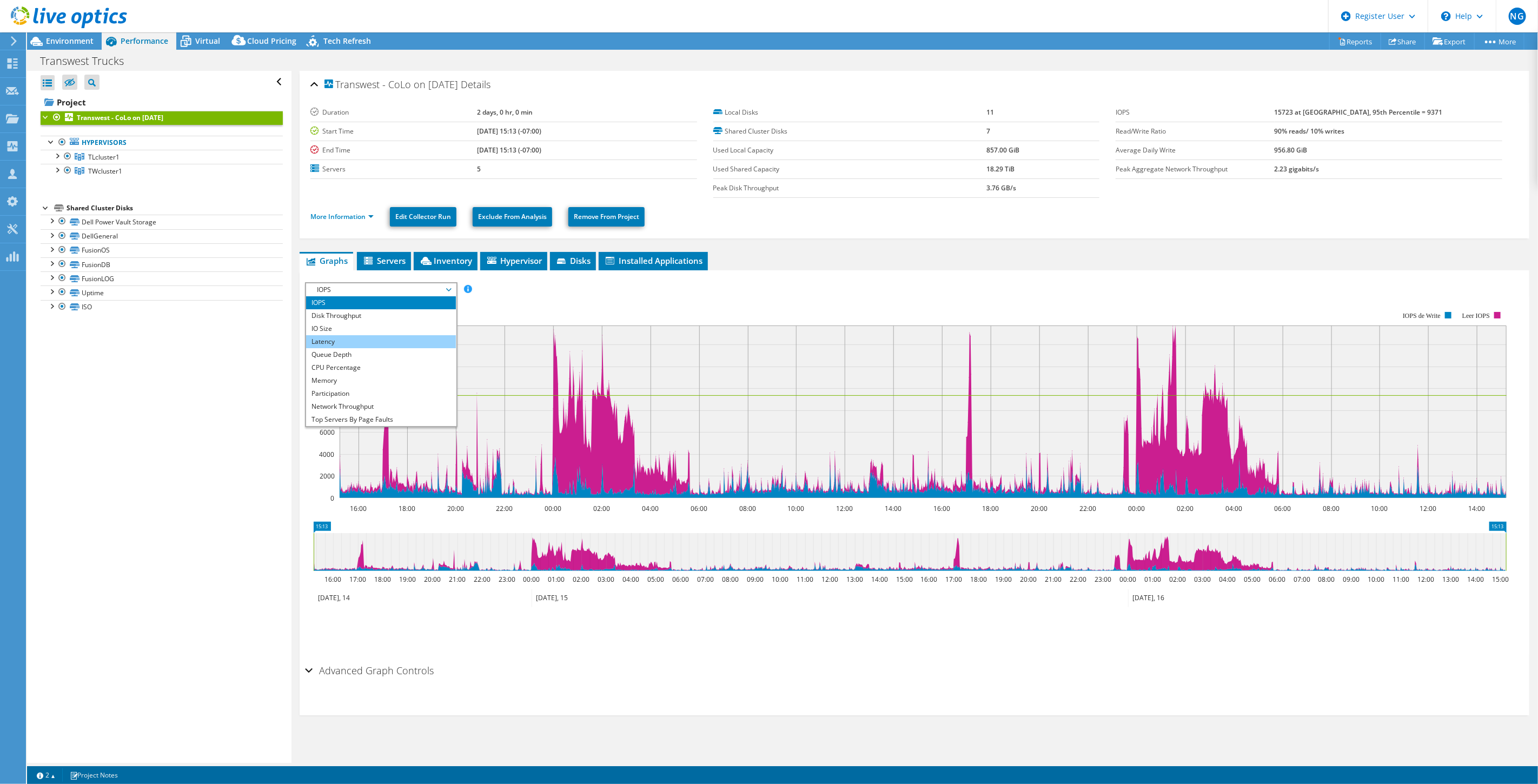
click at [374, 344] on li "Latency" at bounding box center [381, 341] width 150 height 13
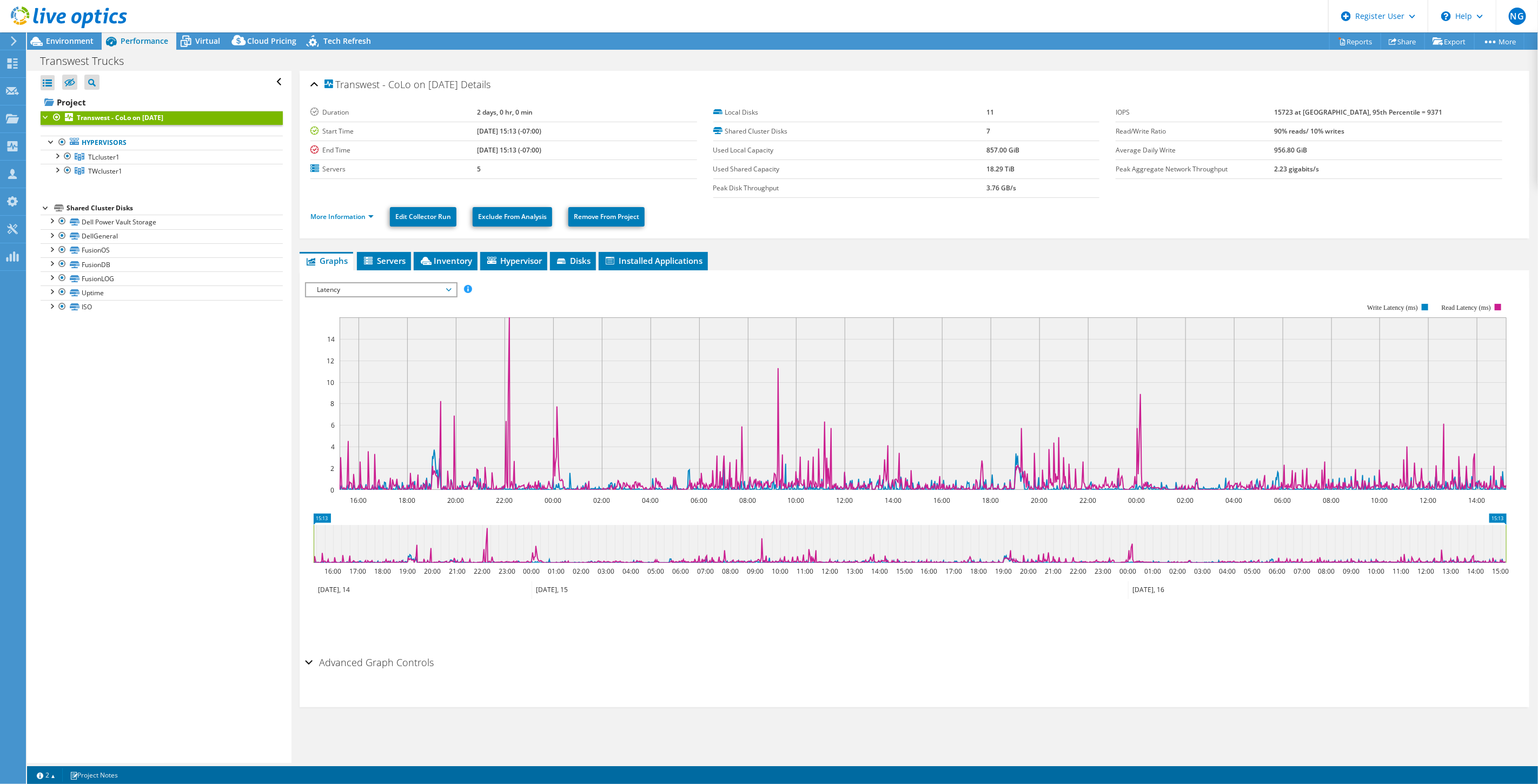
click at [431, 286] on span "Latency" at bounding box center [381, 290] width 139 height 13
click at [399, 380] on li "Memory" at bounding box center [381, 381] width 150 height 13
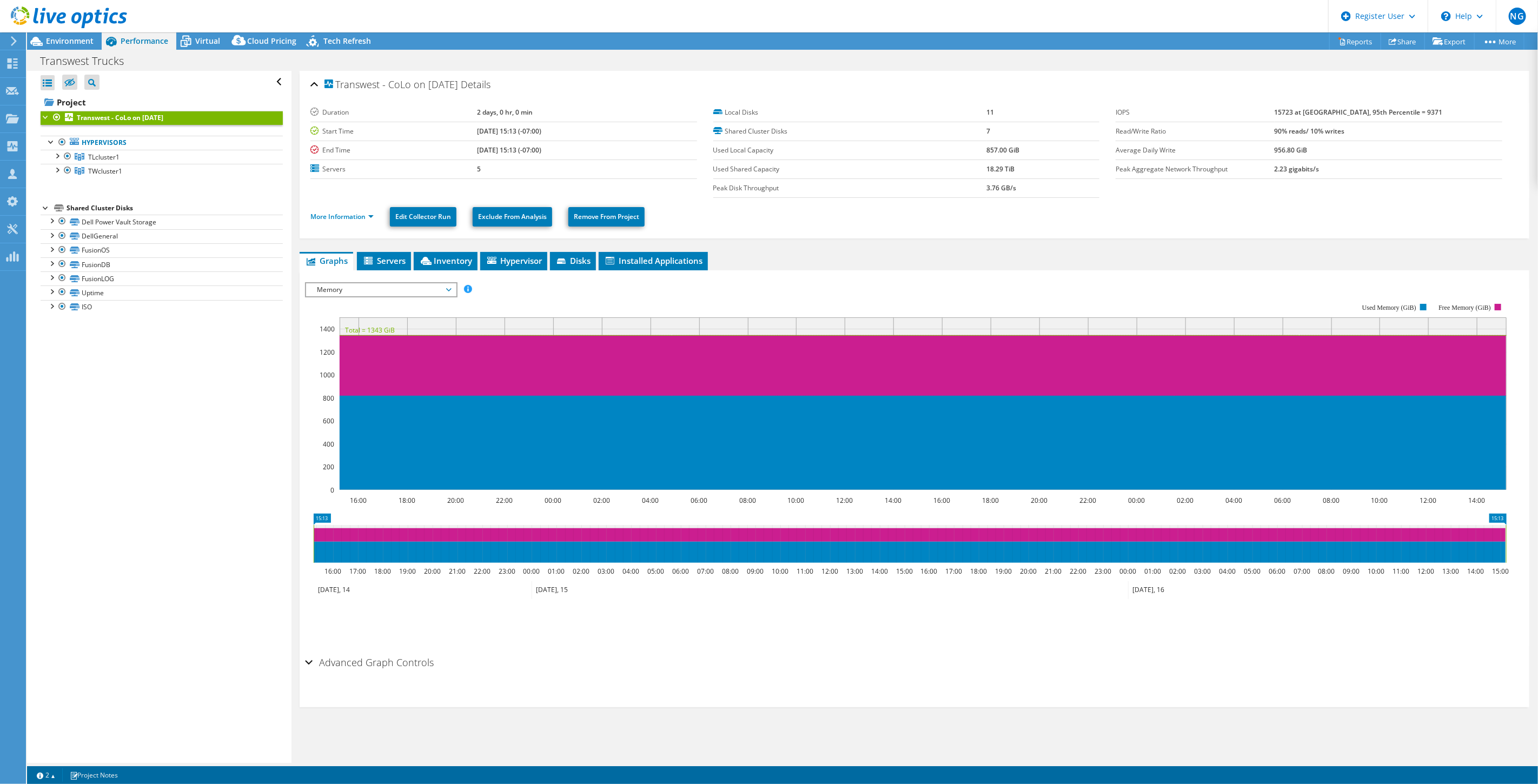
click at [425, 283] on span "Memory" at bounding box center [381, 290] width 139 height 13
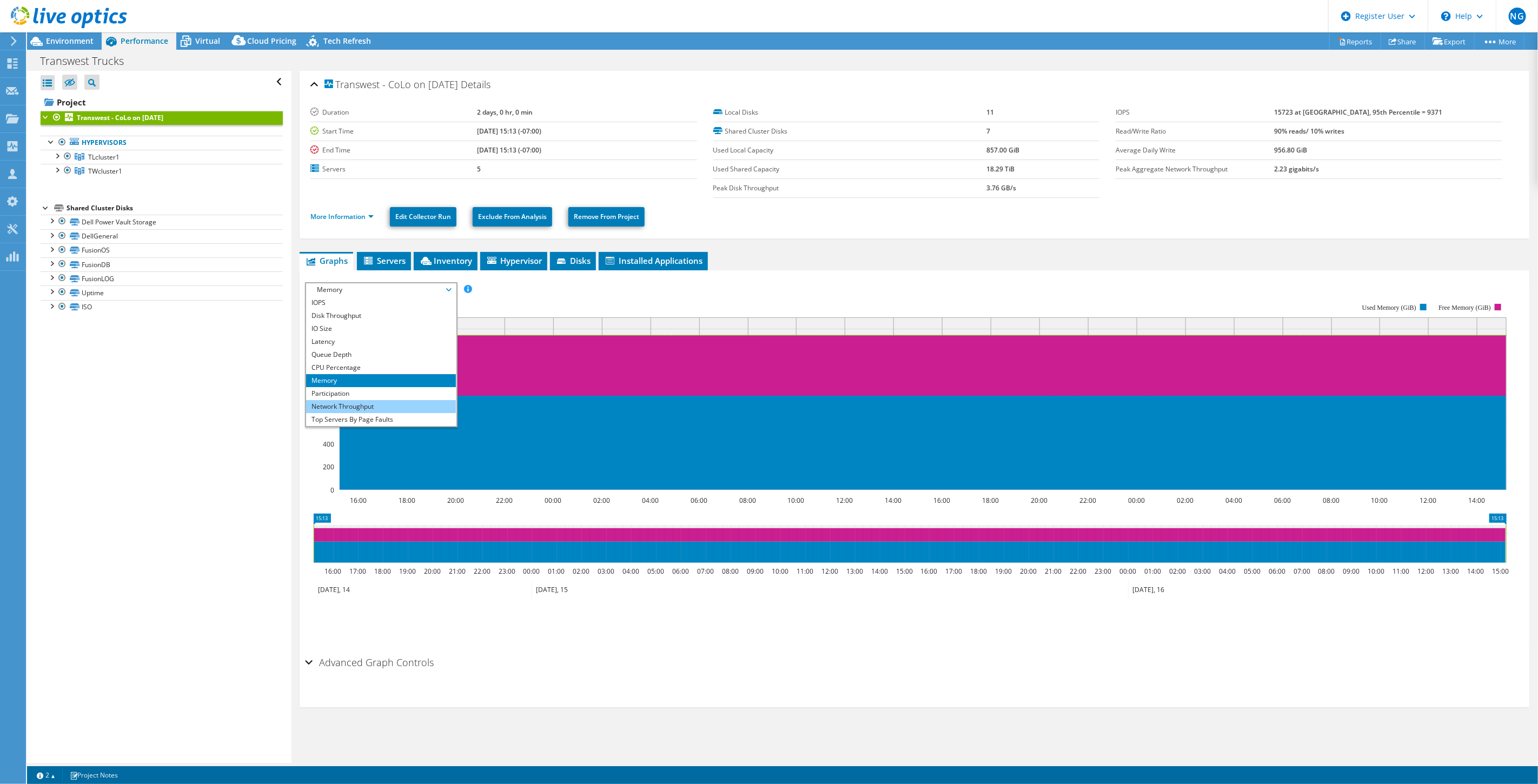
click at [384, 402] on li "Network Throughput" at bounding box center [381, 407] width 150 height 13
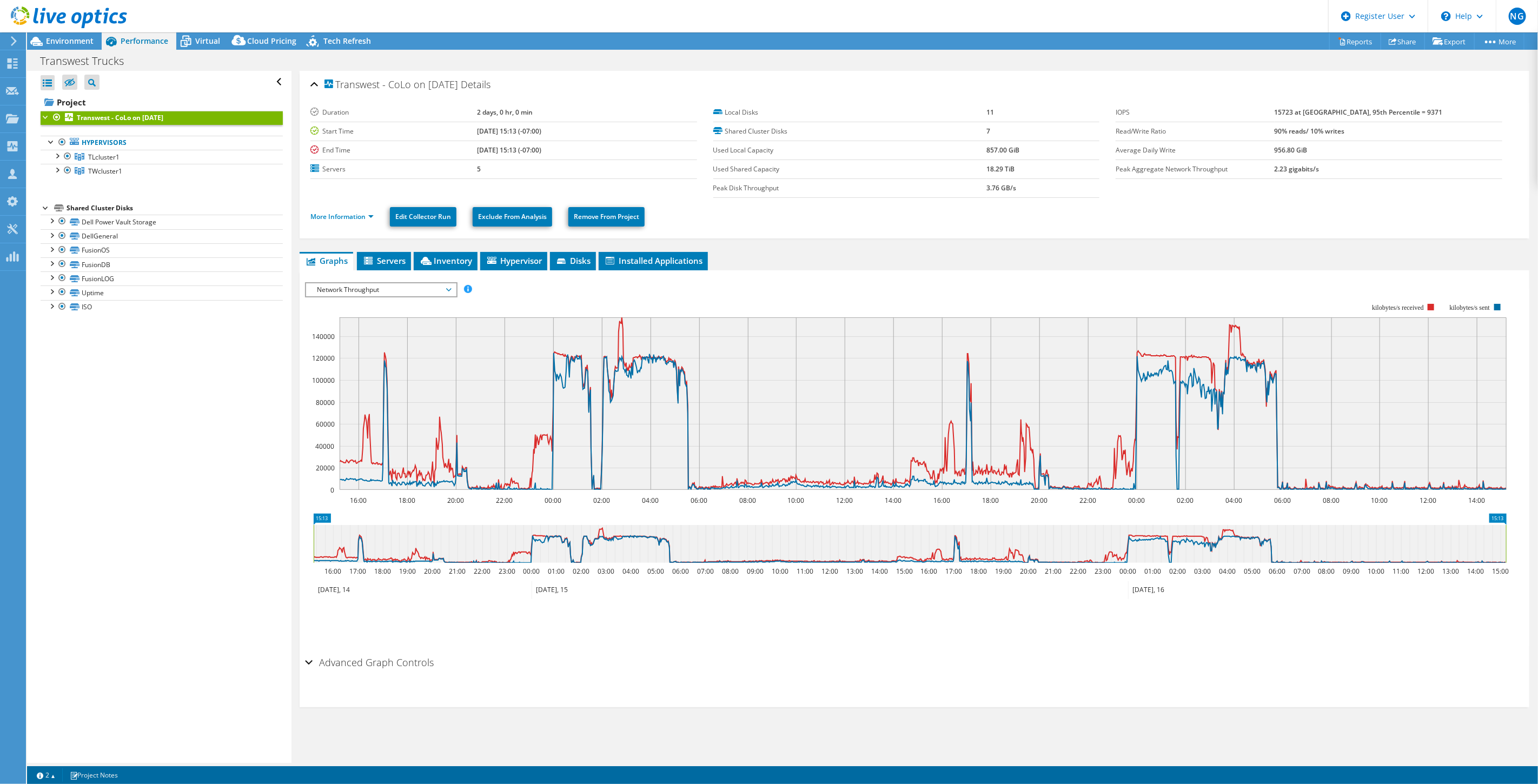
click at [397, 291] on span "Network Throughput" at bounding box center [381, 290] width 139 height 13
click at [360, 339] on li "Latency" at bounding box center [381, 341] width 150 height 13
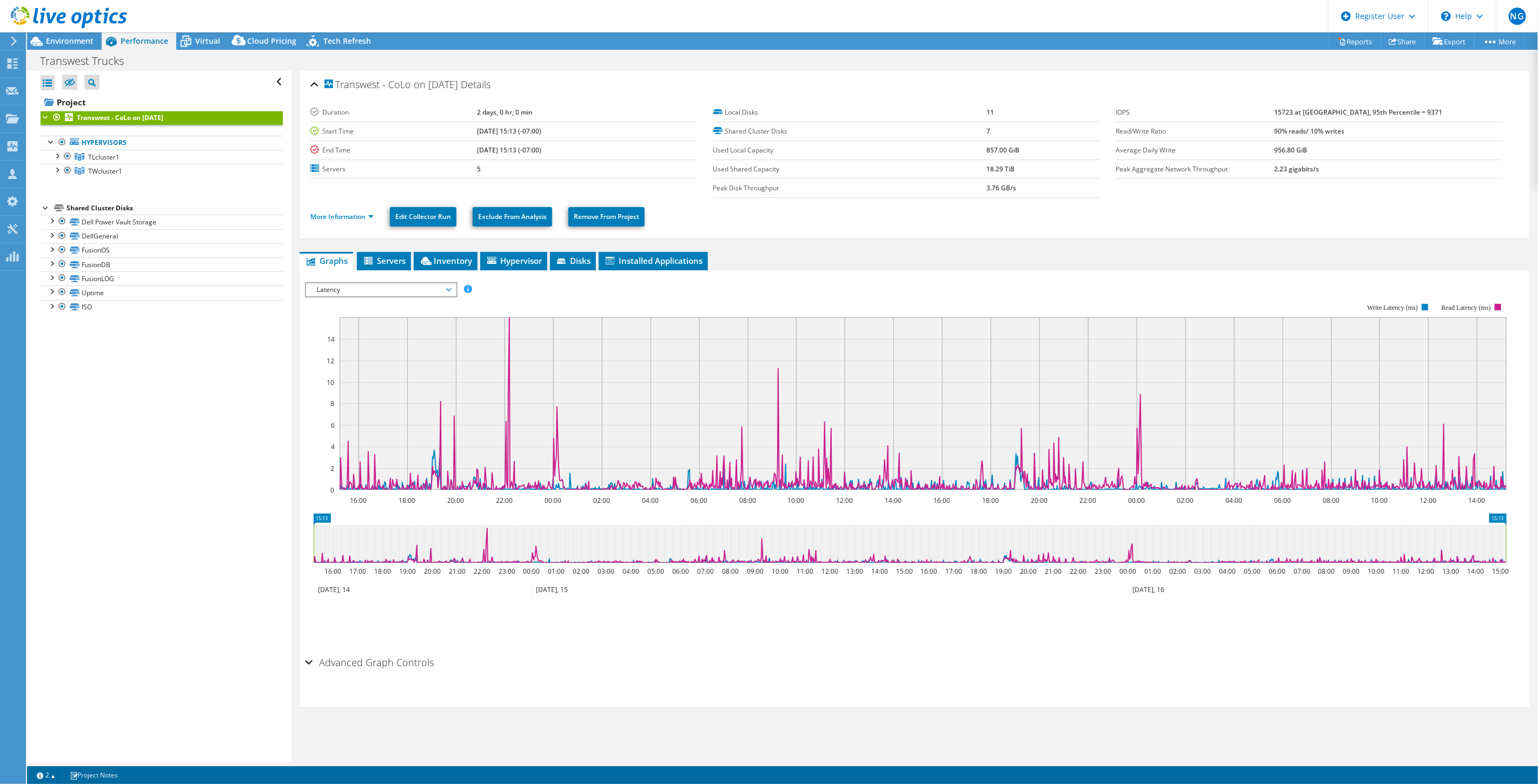
click at [382, 291] on span "Latency" at bounding box center [381, 290] width 139 height 13
click at [355, 322] on li "IO Size" at bounding box center [381, 329] width 150 height 13
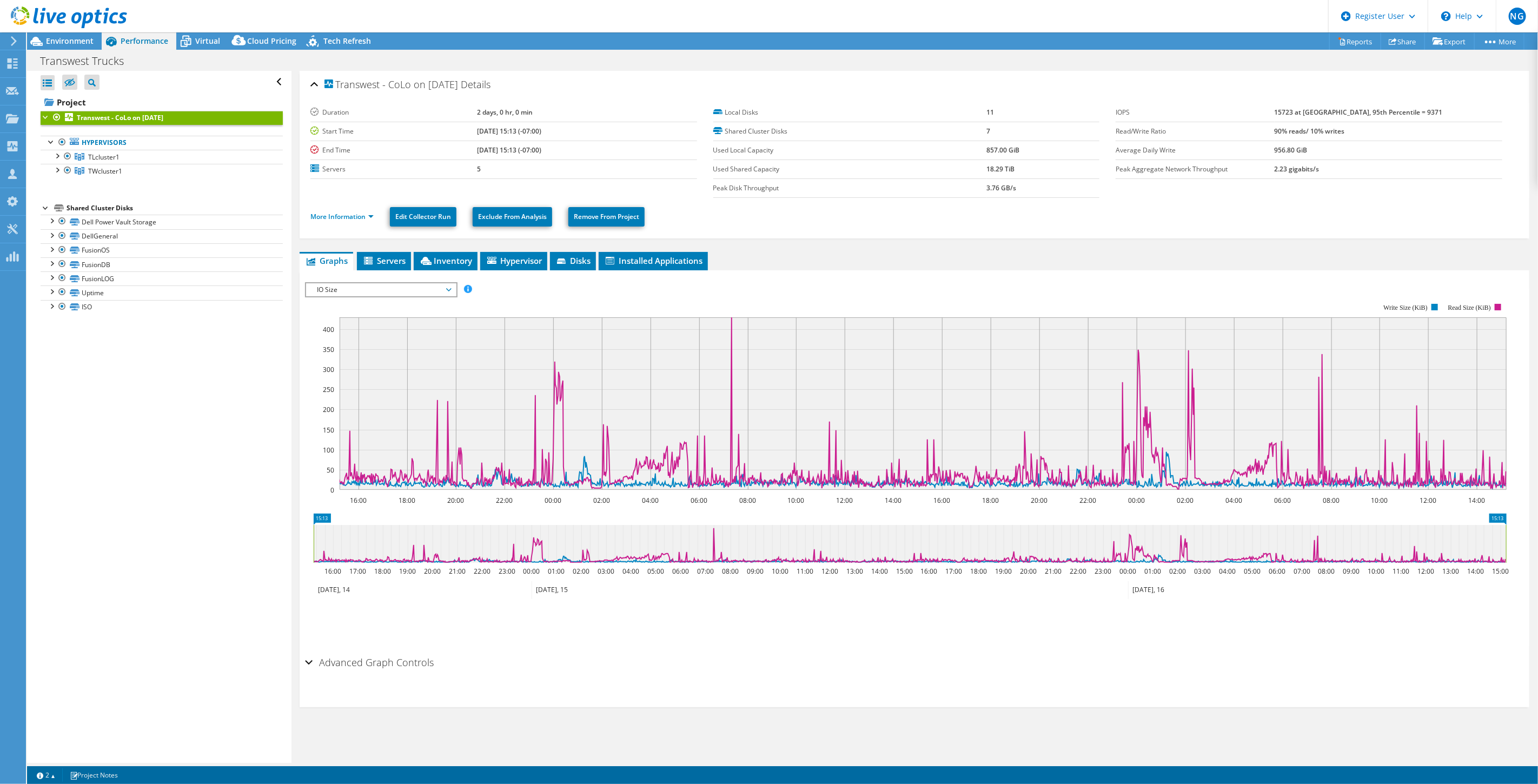
click at [425, 293] on span "IO Size" at bounding box center [381, 290] width 139 height 13
click at [403, 313] on li "Disk Throughput" at bounding box center [381, 316] width 150 height 13
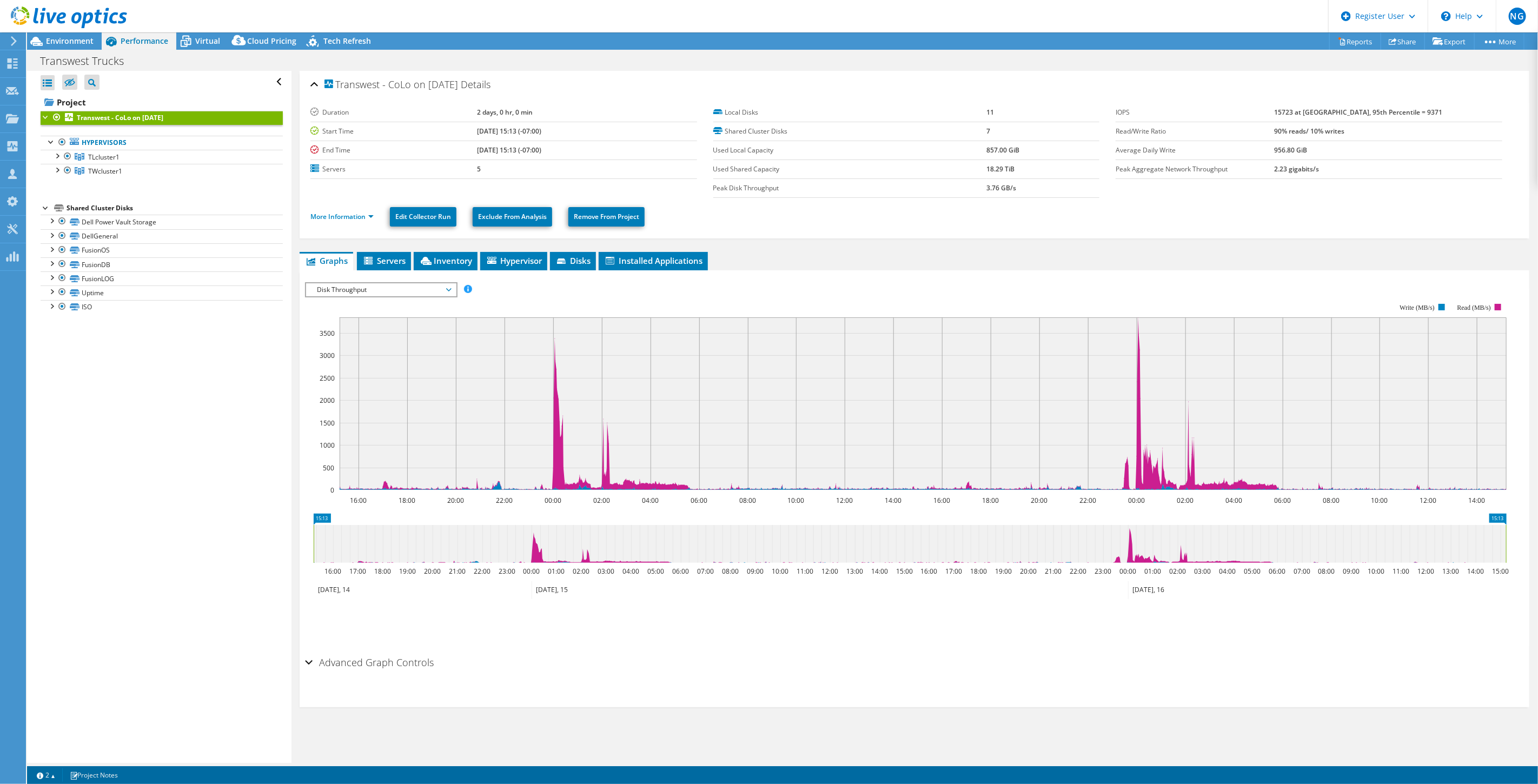
click at [417, 288] on span "Disk Throughput" at bounding box center [381, 290] width 139 height 13
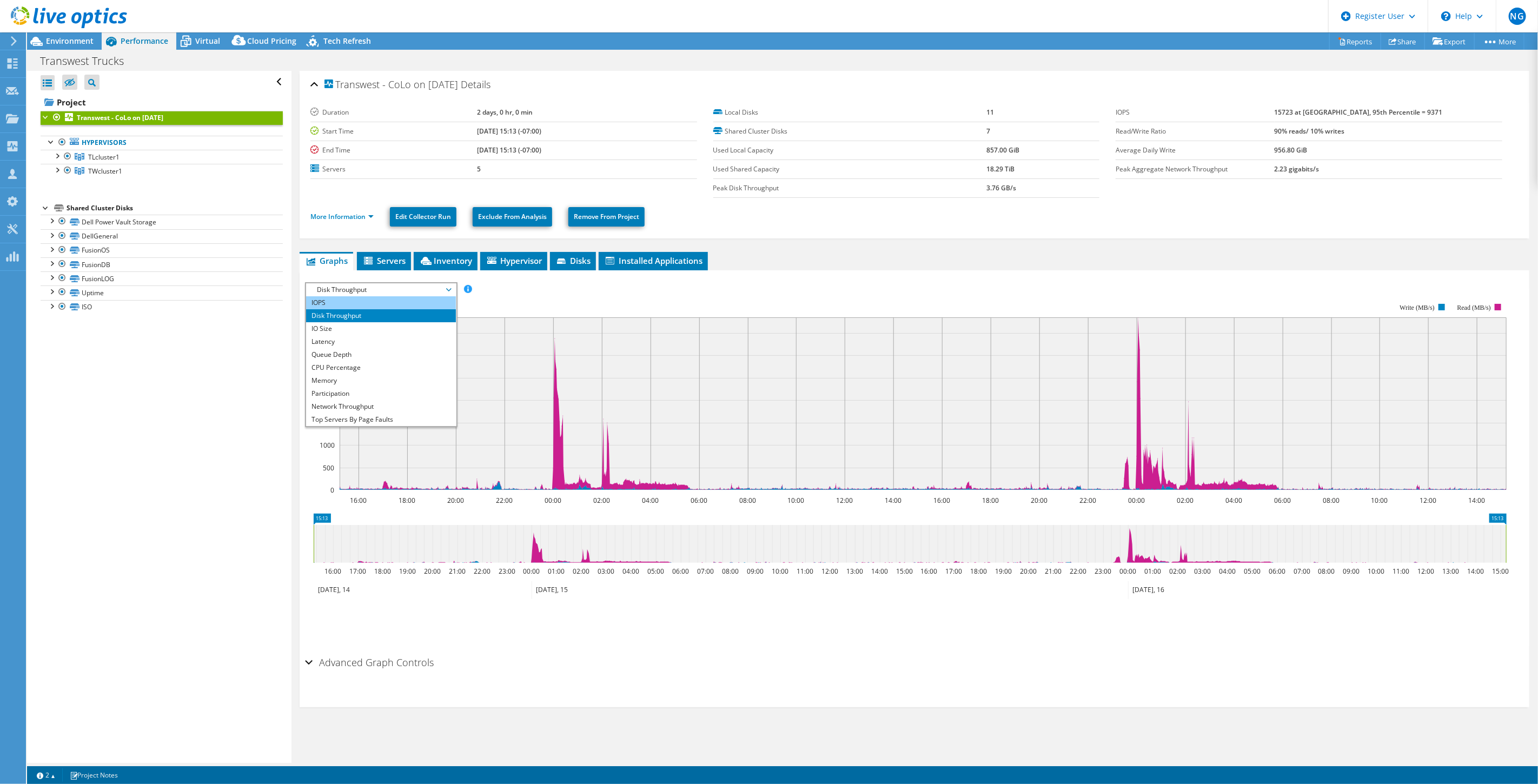
click at [387, 300] on li "IOPS" at bounding box center [381, 303] width 150 height 13
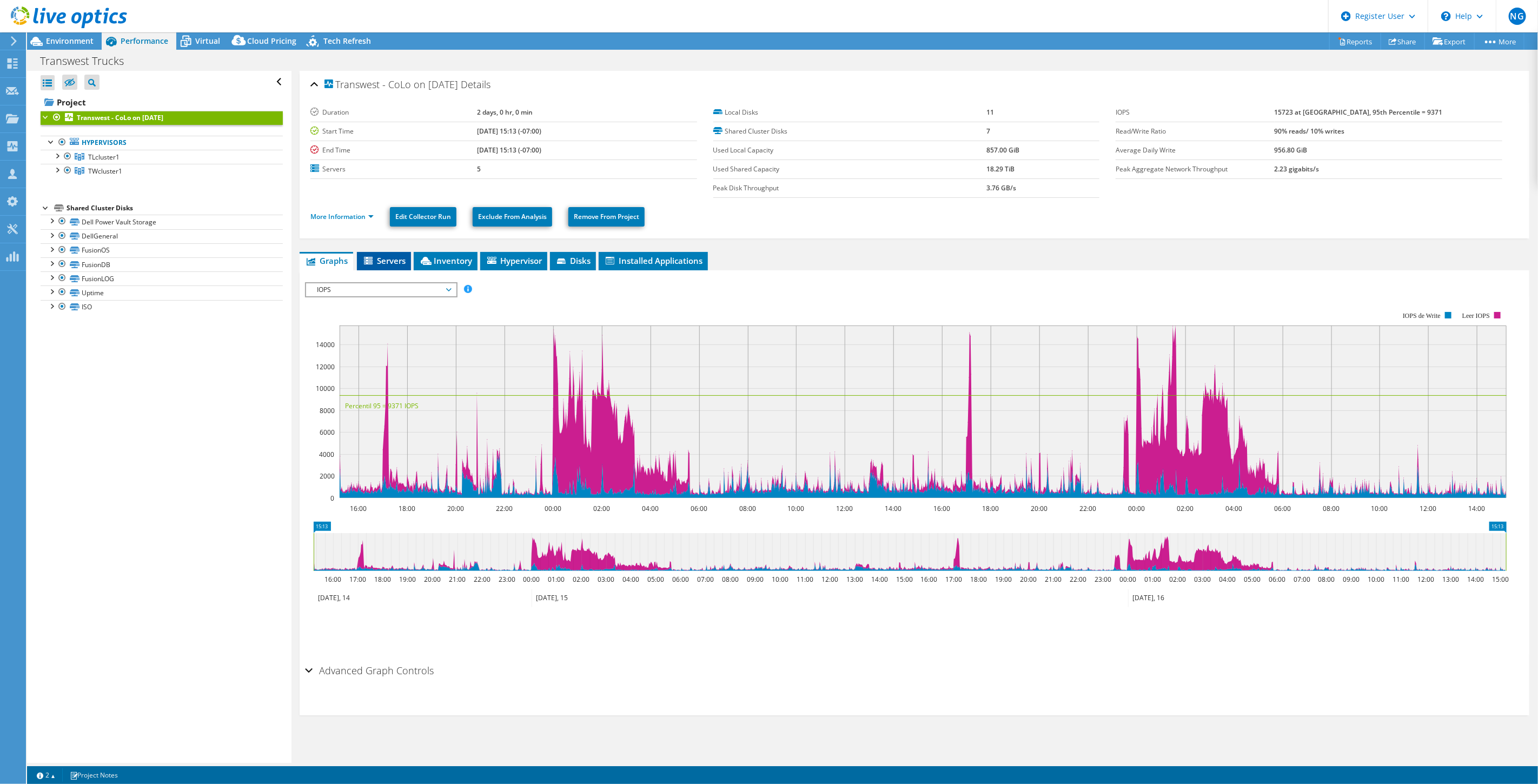
click at [387, 258] on span "Servers" at bounding box center [384, 260] width 43 height 11
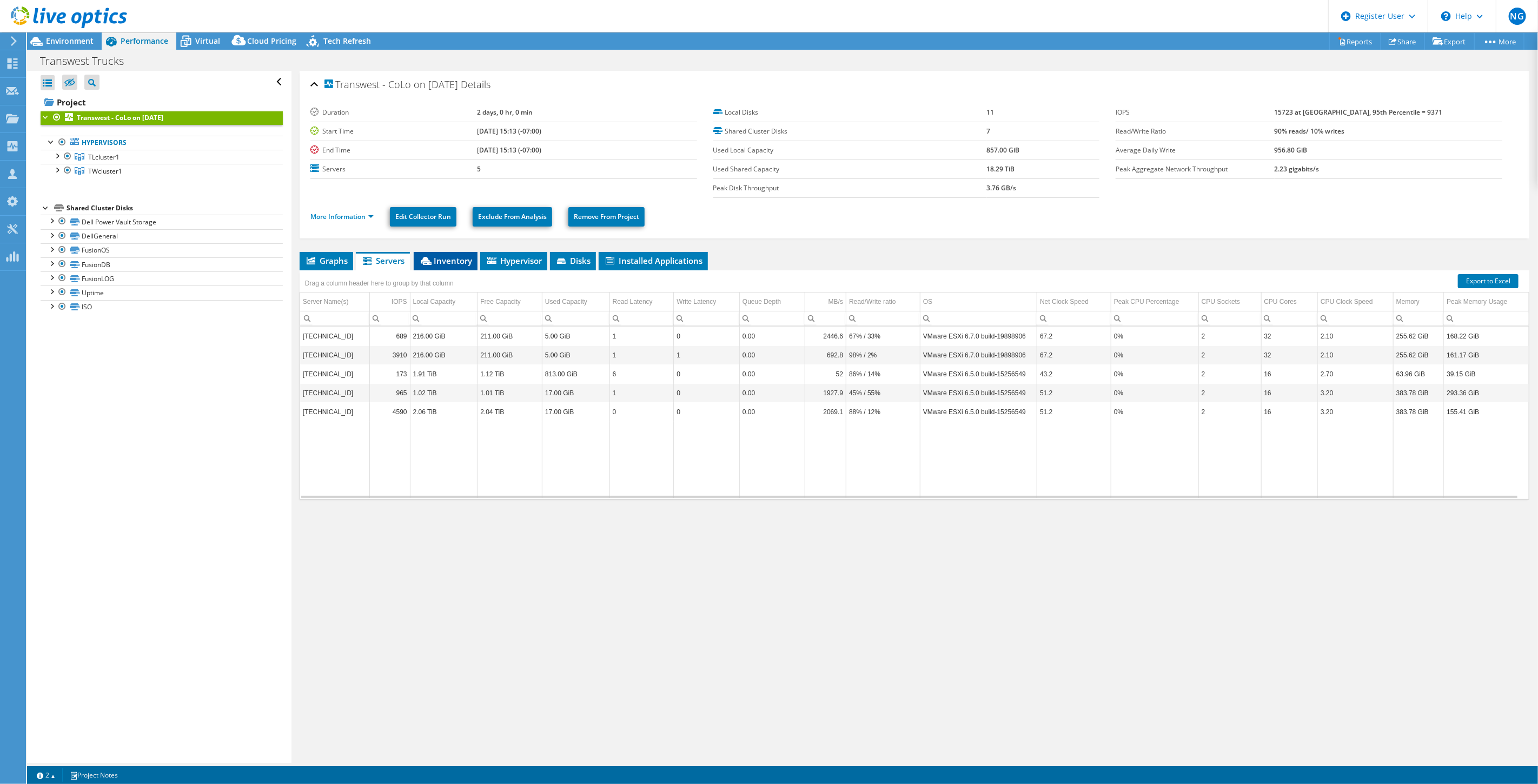
click at [441, 253] on li "Inventory" at bounding box center [446, 261] width 64 height 19
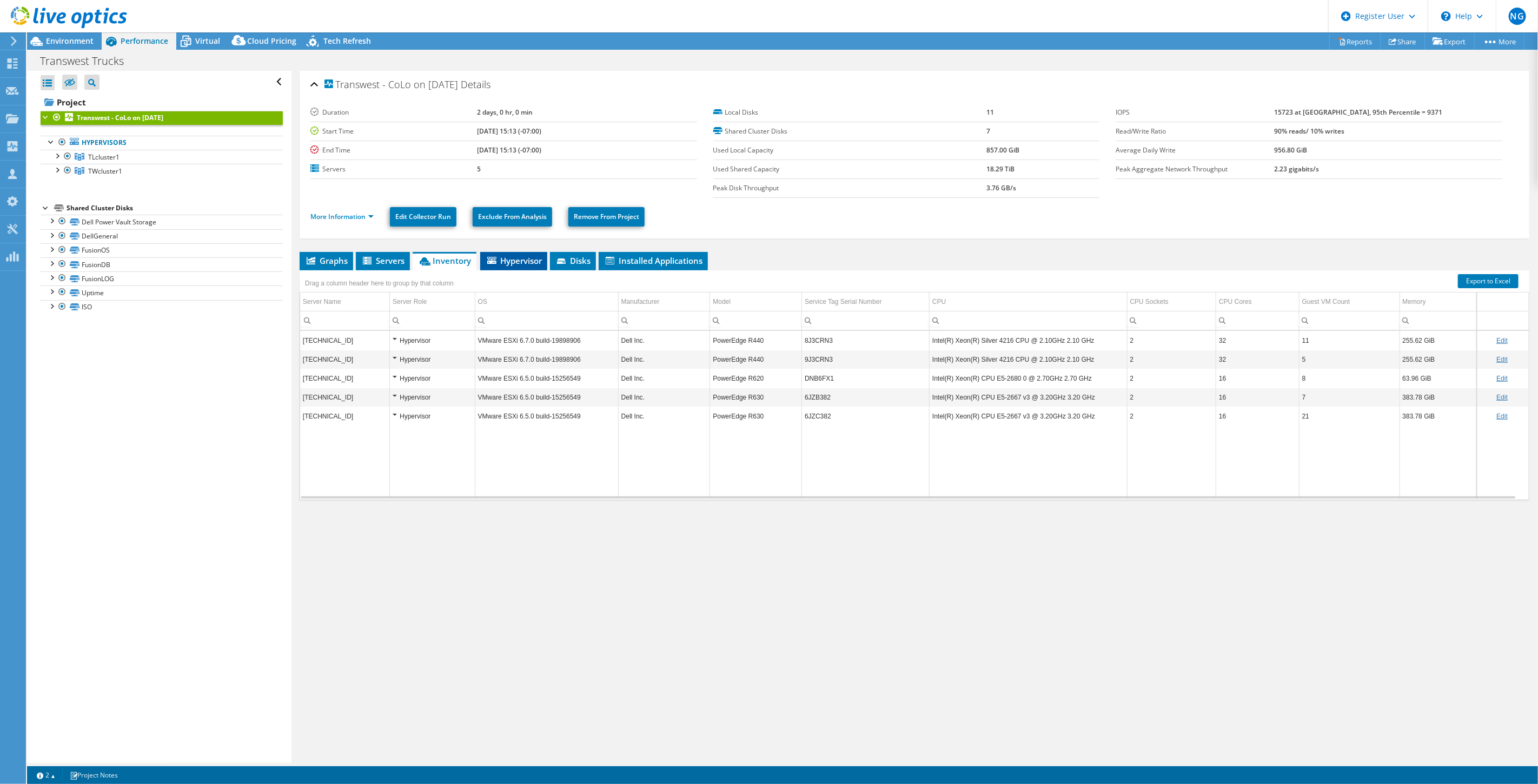
click at [520, 258] on span "Hypervisor" at bounding box center [514, 260] width 56 height 11
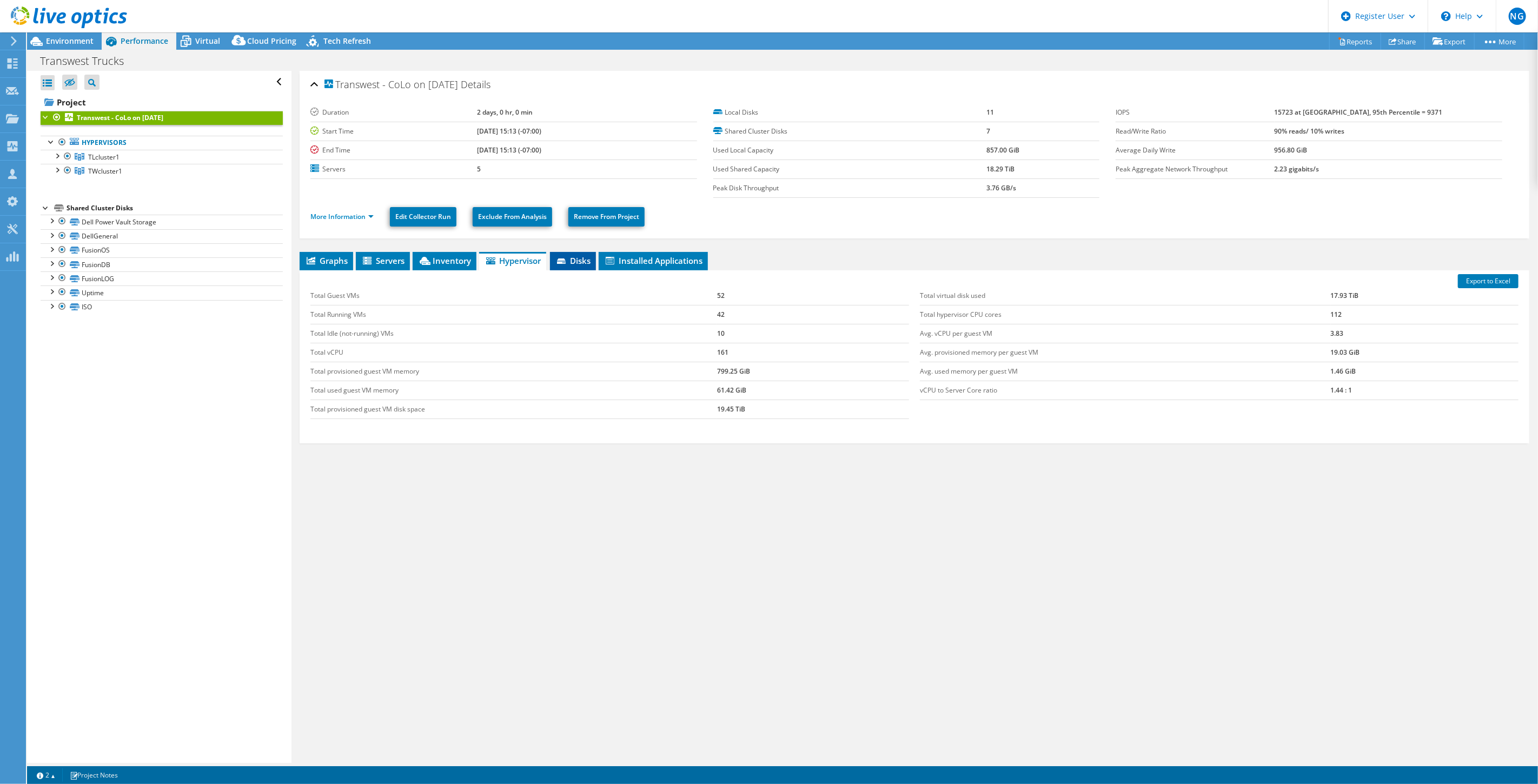
click at [578, 258] on span "Disks" at bounding box center [573, 260] width 35 height 11
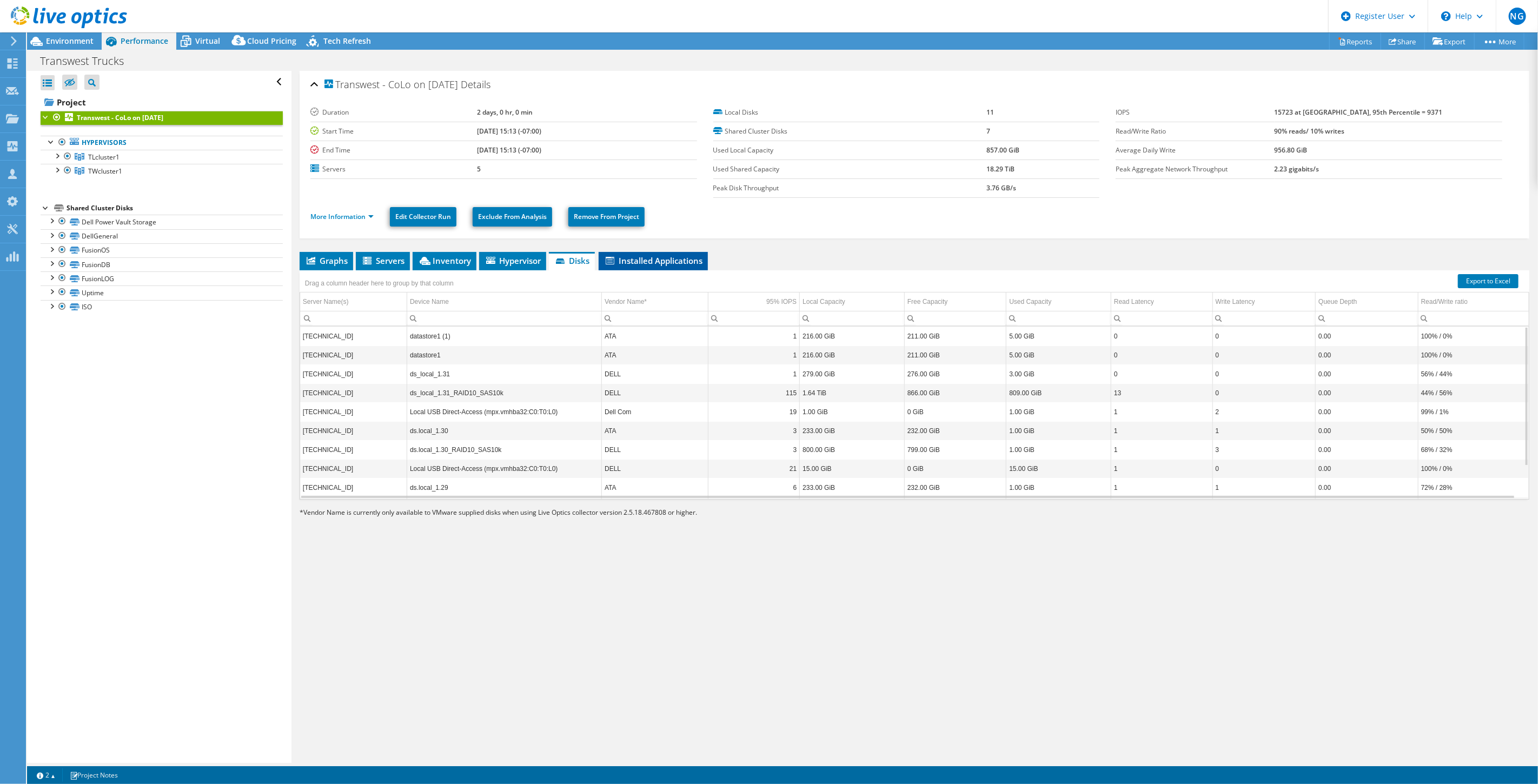
click at [664, 257] on span "Installed Applications" at bounding box center [653, 260] width 98 height 11
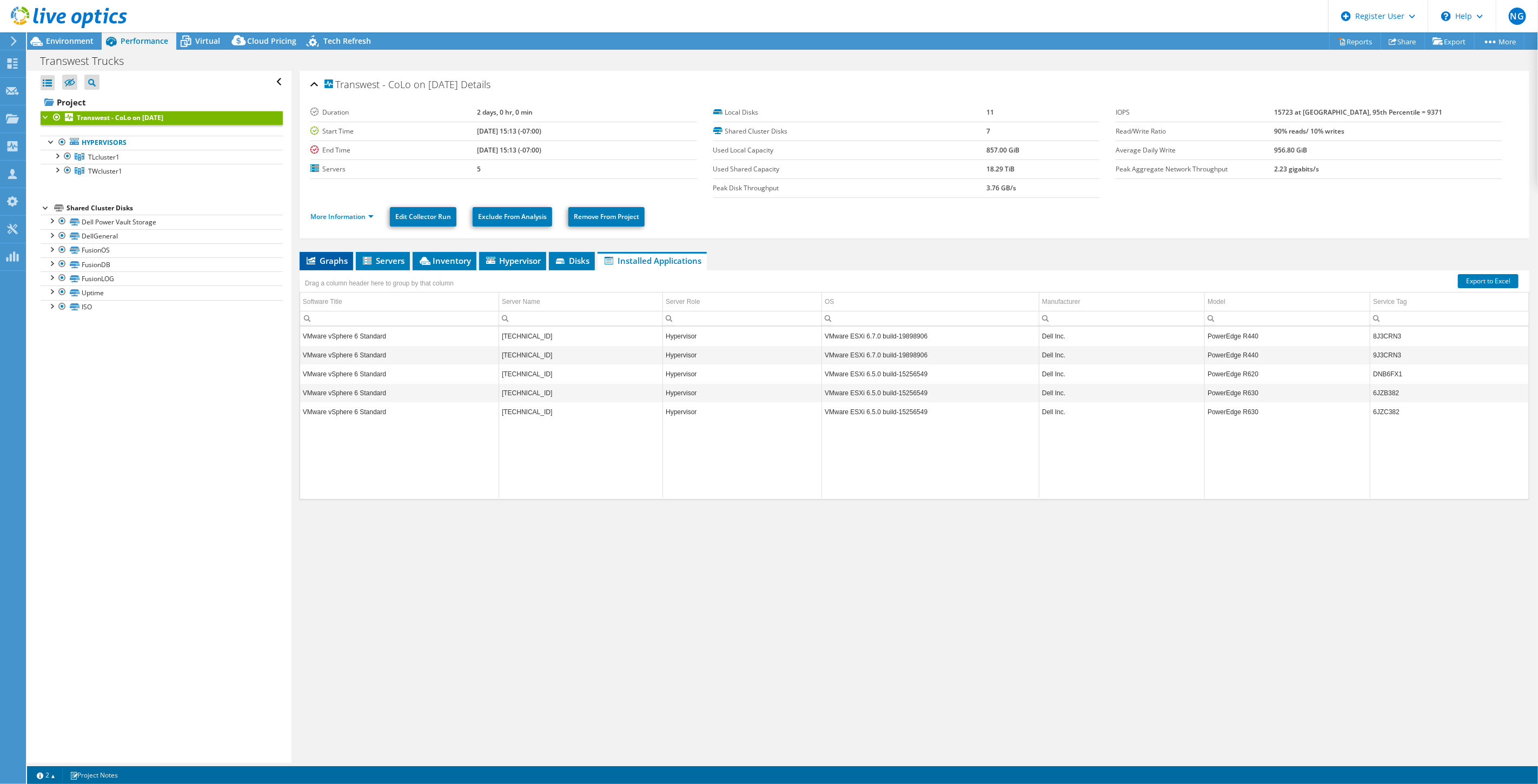
click at [330, 260] on span "Graphs" at bounding box center [327, 260] width 43 height 11
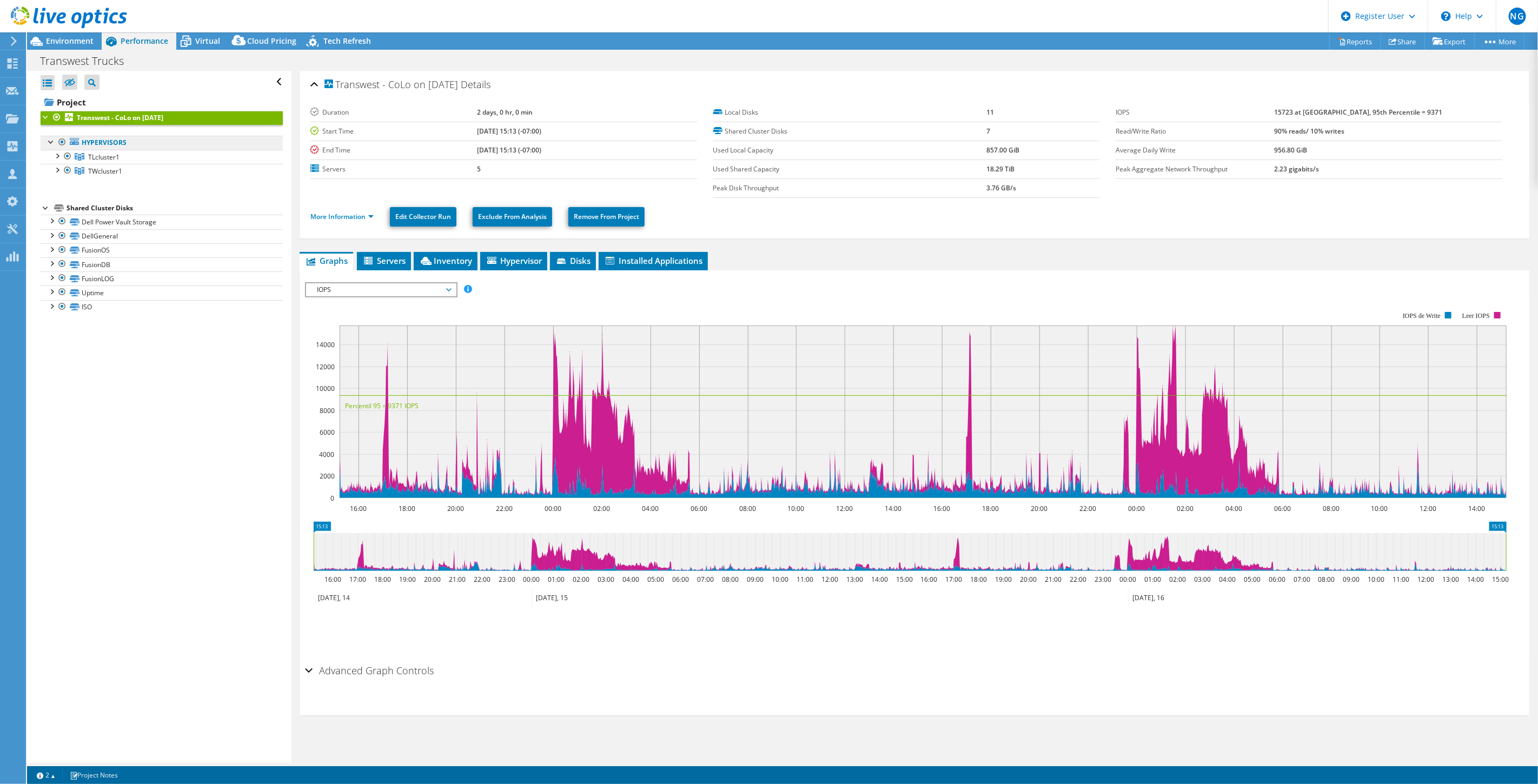
click at [116, 141] on link "Hypervisors" at bounding box center [162, 143] width 243 height 14
click at [116, 218] on link "Dell Power Vault Storage" at bounding box center [162, 222] width 243 height 14
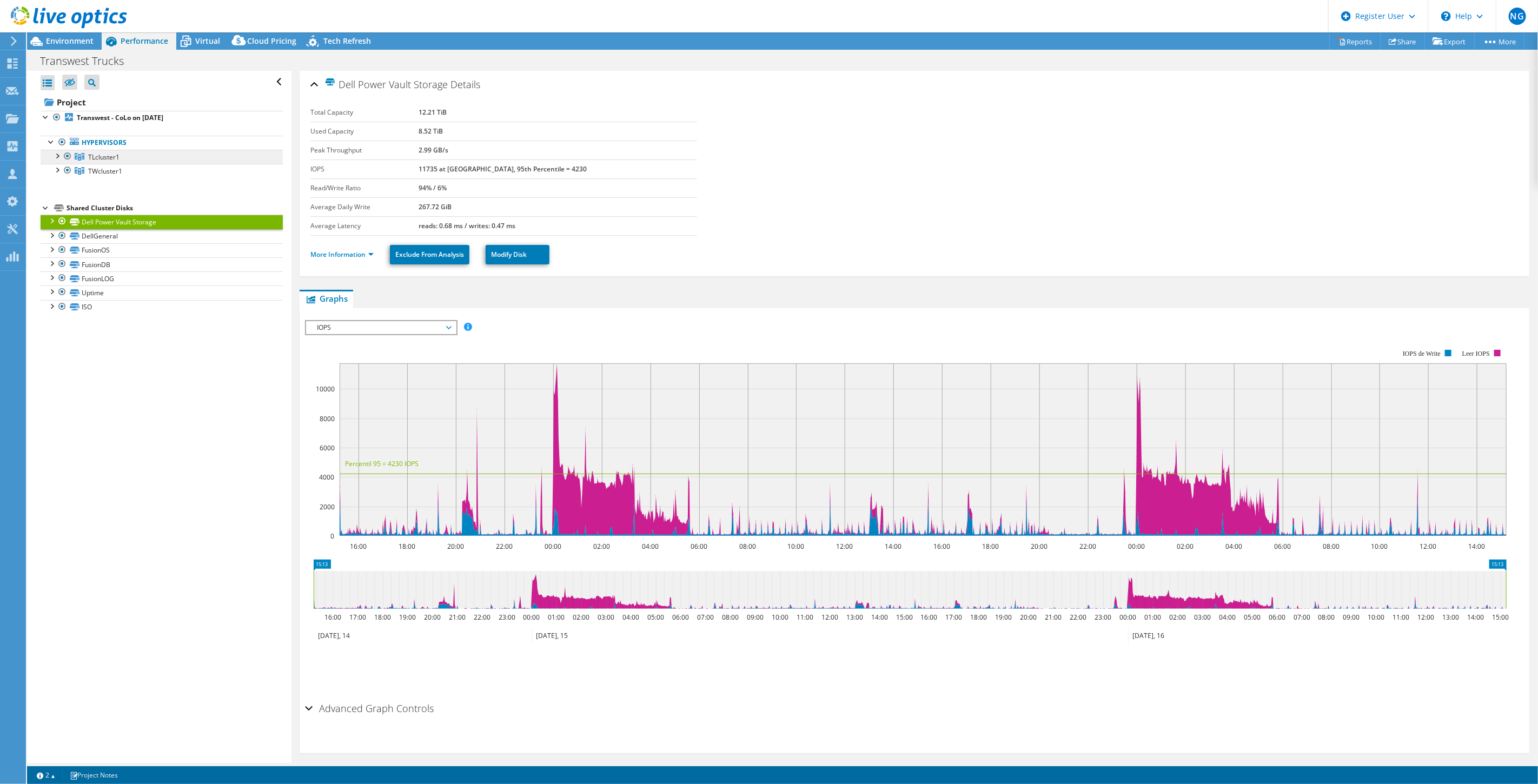
click at [122, 159] on link "TLcluster1" at bounding box center [162, 157] width 243 height 14
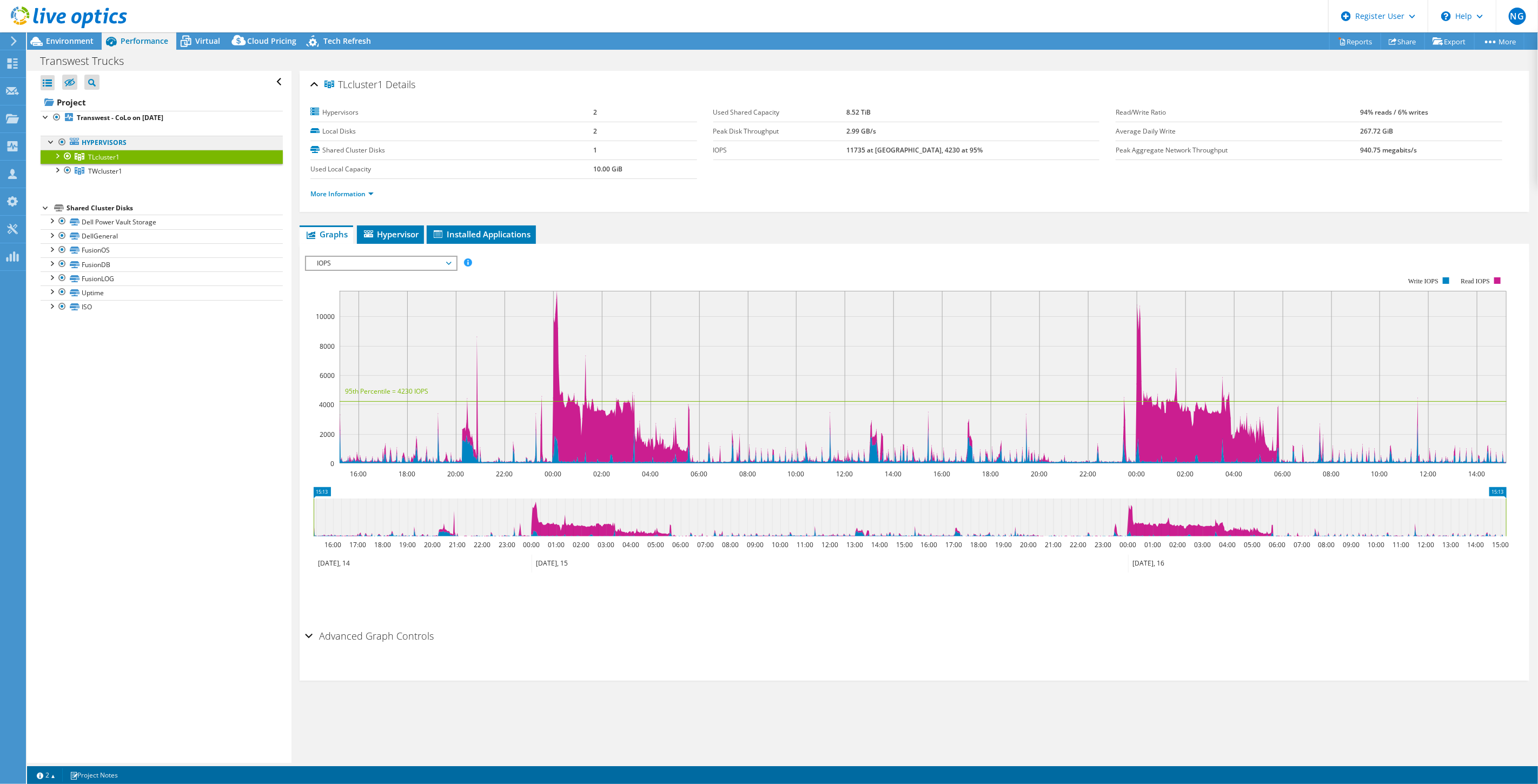
click at [135, 146] on link "Hypervisors" at bounding box center [162, 143] width 243 height 14
click at [98, 143] on link "Hypervisors" at bounding box center [162, 143] width 243 height 14
click at [50, 141] on div at bounding box center [51, 141] width 11 height 11
click at [62, 141] on div at bounding box center [62, 142] width 11 height 13
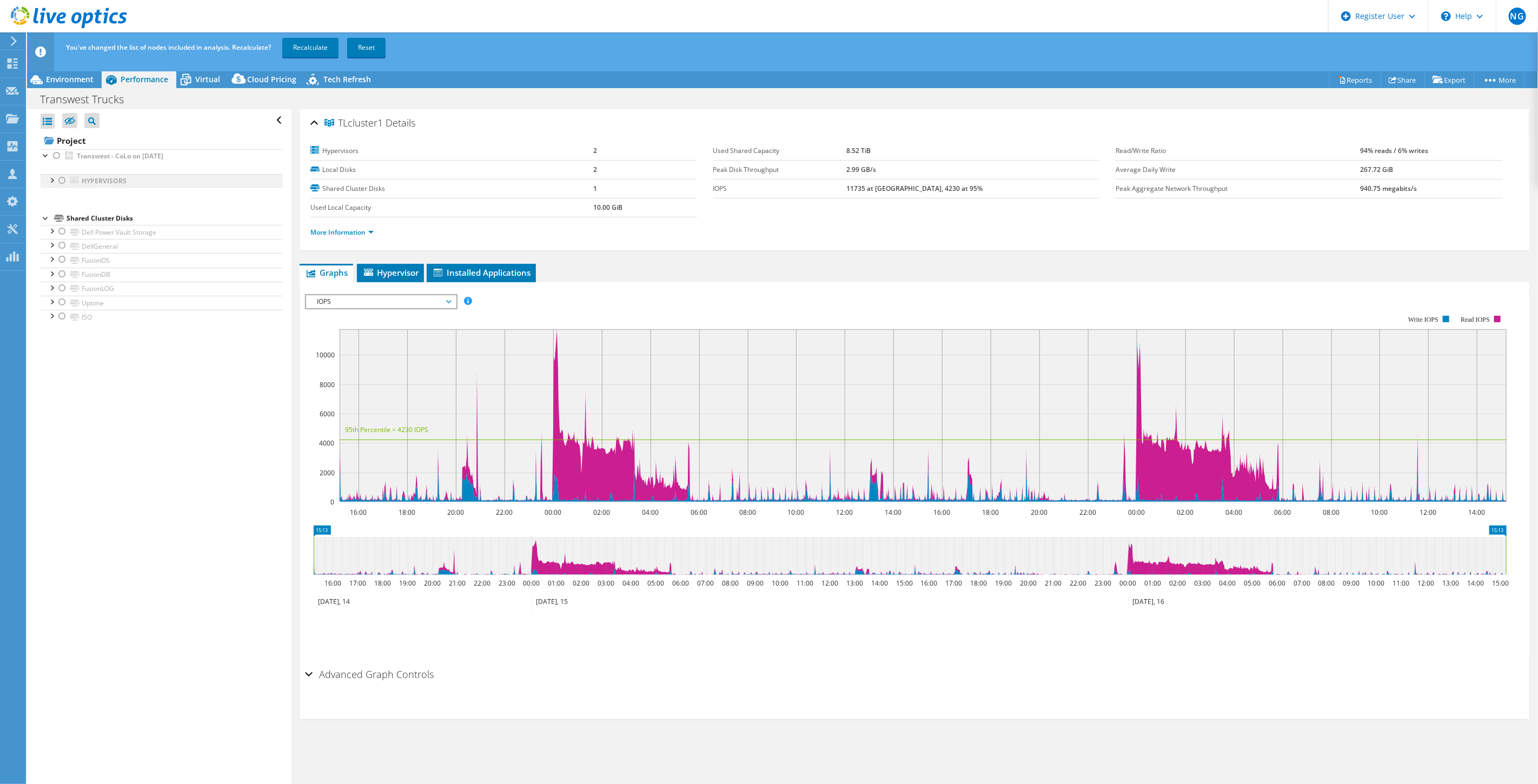
click at [62, 181] on div at bounding box center [62, 181] width 11 height 13
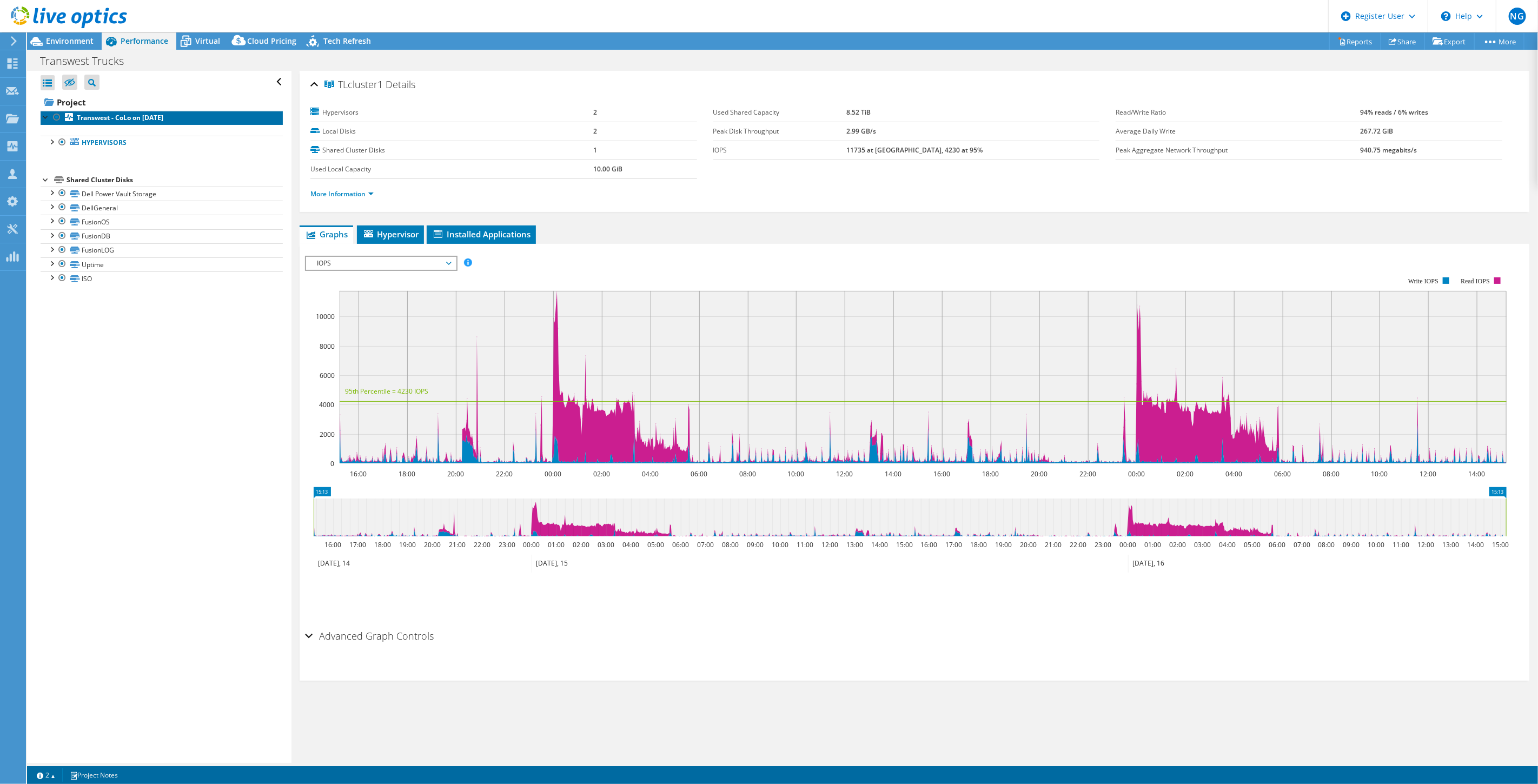
click at [115, 118] on b "Transwest - CoLo on [DATE]" at bounding box center [120, 118] width 87 height 9
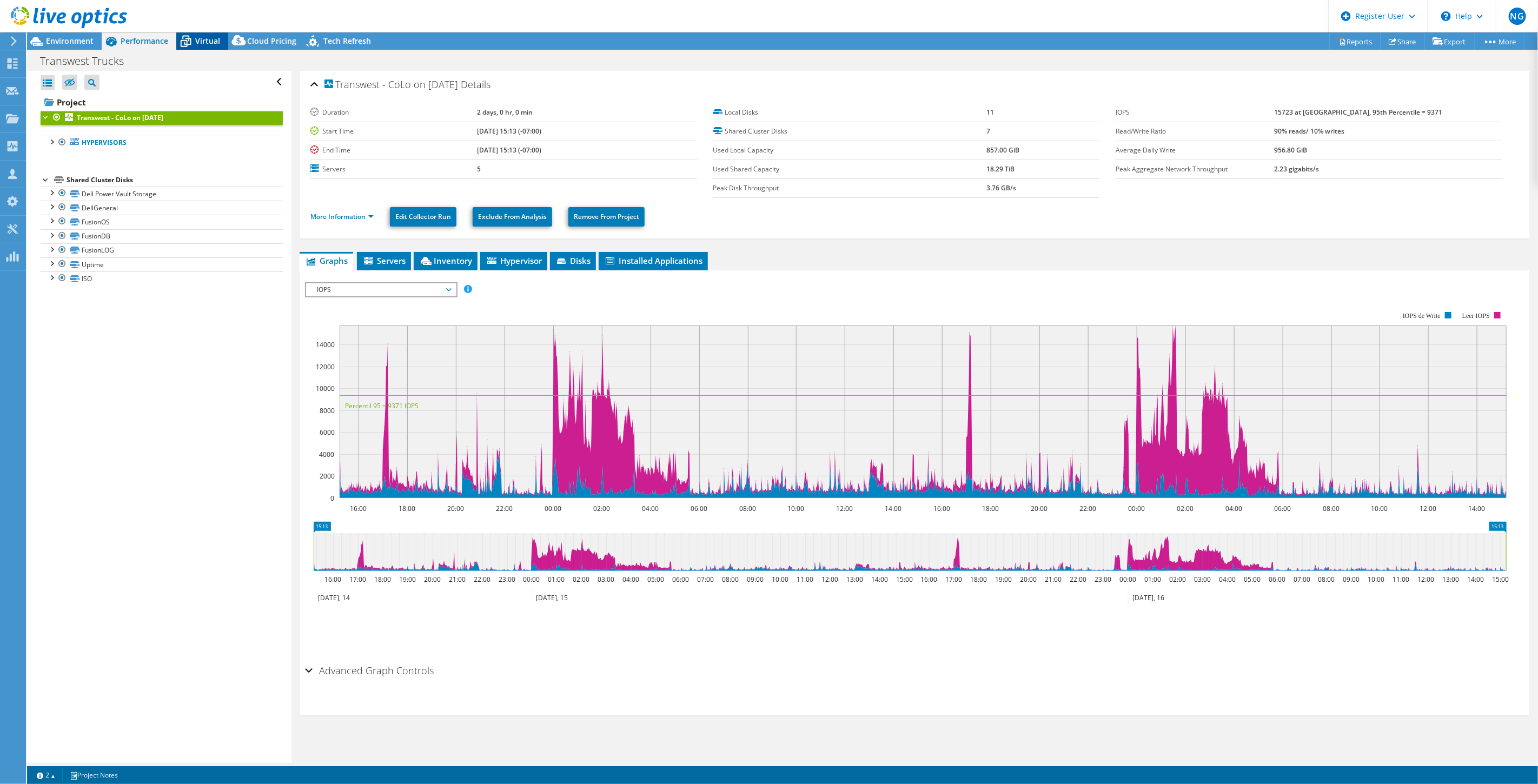
click at [209, 47] on div "Virtual" at bounding box center [202, 41] width 52 height 17
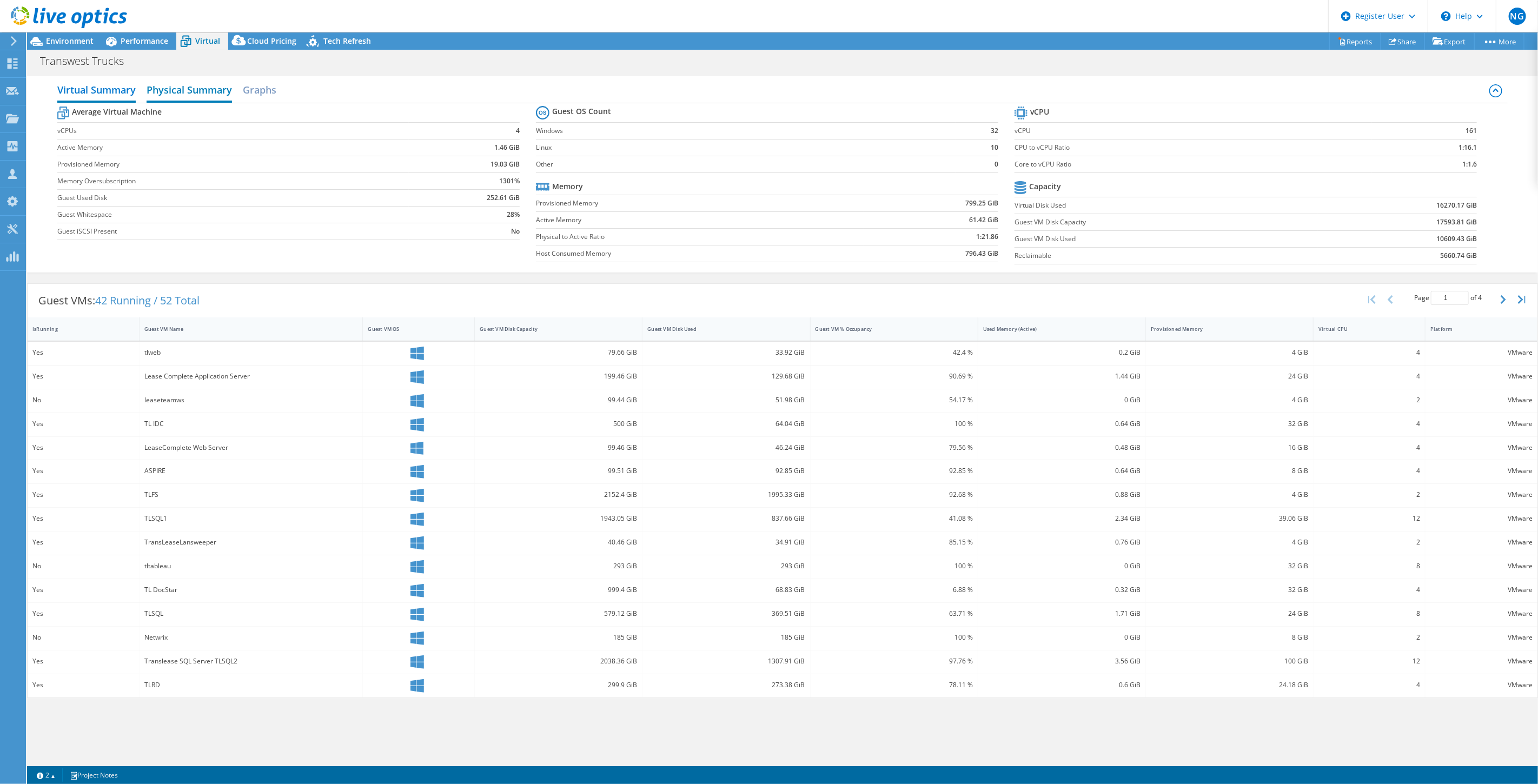
click at [203, 85] on h2 "Physical Summary" at bounding box center [189, 90] width 85 height 24
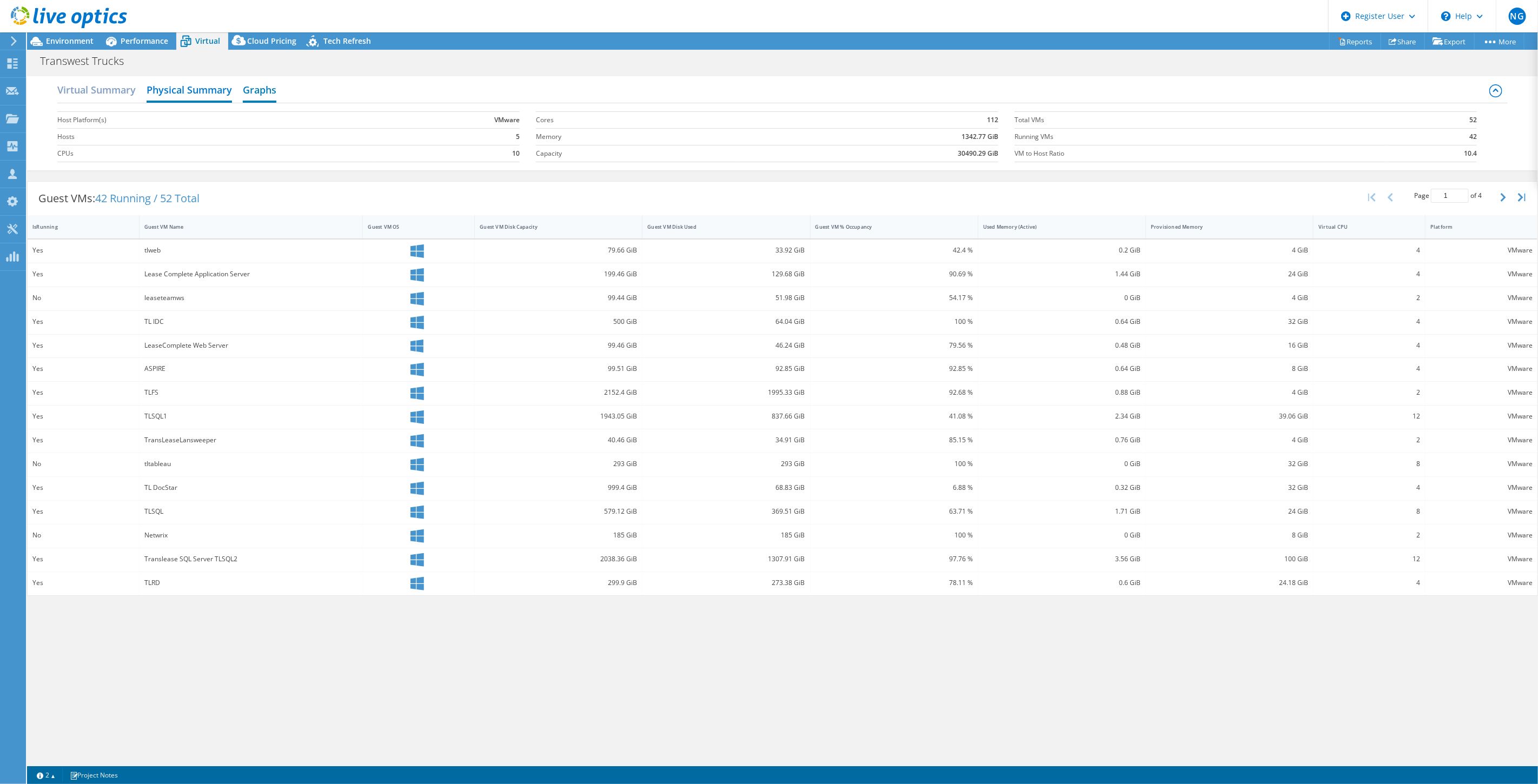
click at [273, 92] on h2 "Graphs" at bounding box center [259, 90] width 34 height 24
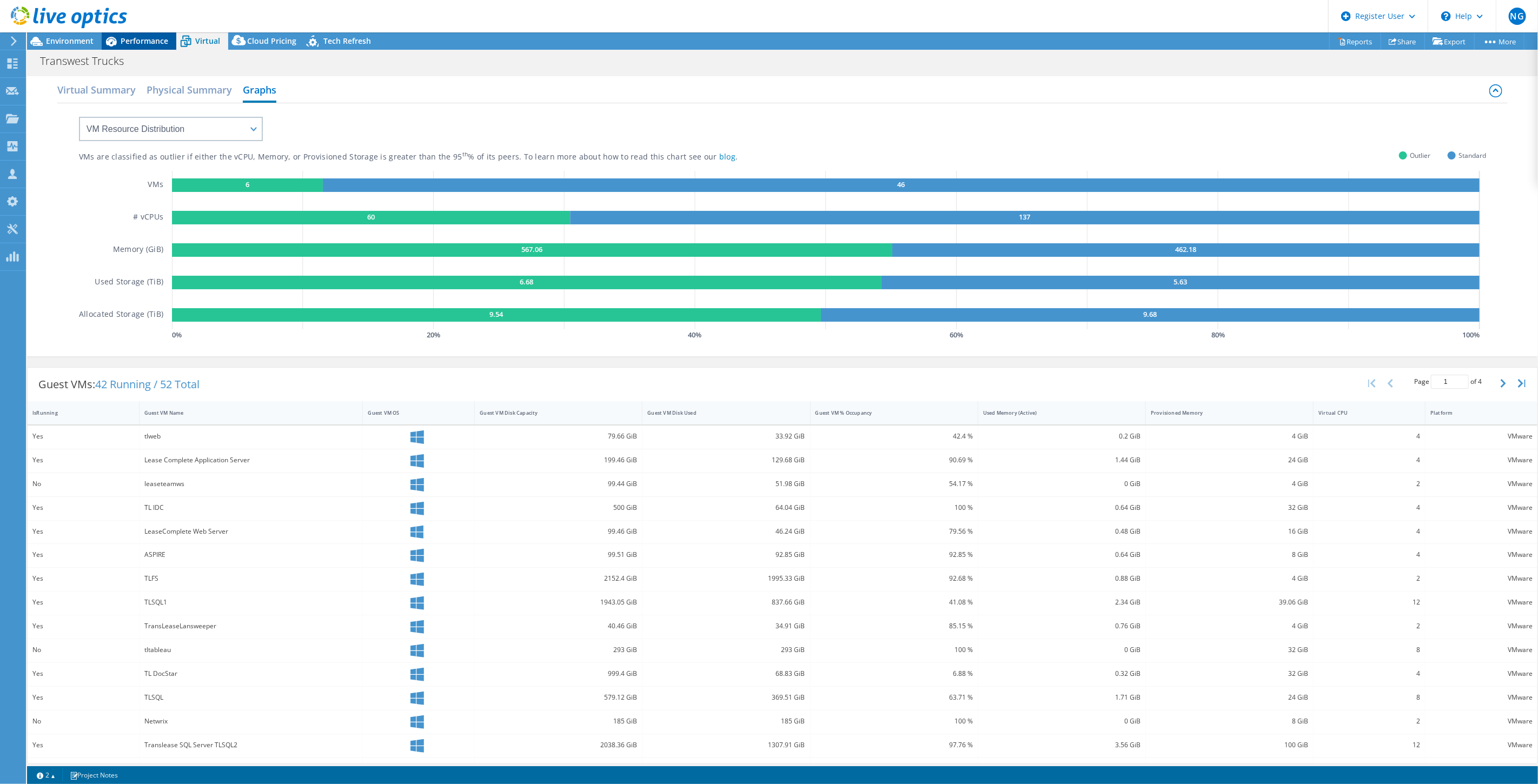
click at [141, 36] on span "Performance" at bounding box center [144, 41] width 47 height 10
